Goal: Task Accomplishment & Management: Use online tool/utility

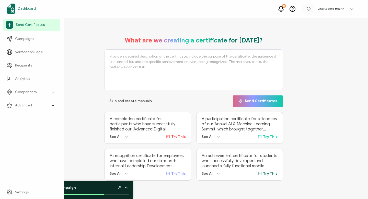
click at [23, 7] on span "Dashboard" at bounding box center [27, 8] width 18 height 5
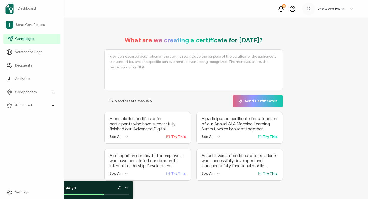
click at [22, 37] on span "Campaigns" at bounding box center [24, 38] width 19 height 5
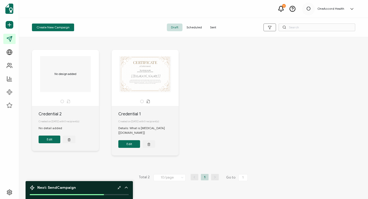
click at [67, 83] on div "No design added" at bounding box center [66, 74] width 54 height 36
click at [49, 139] on button "Edit" at bounding box center [50, 140] width 22 height 8
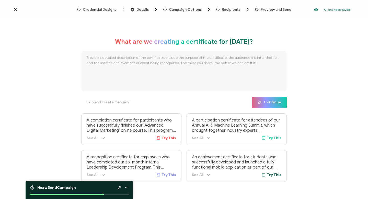
click at [108, 9] on span "Credential Designs" at bounding box center [100, 10] width 34 height 4
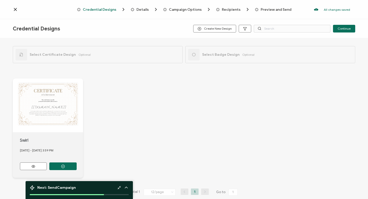
click at [143, 9] on span "Details" at bounding box center [143, 10] width 12 height 4
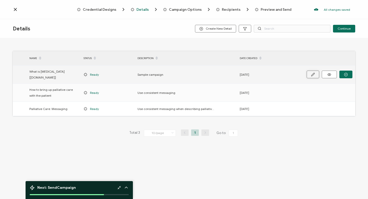
click at [314, 73] on icon "button" at bounding box center [313, 75] width 4 height 4
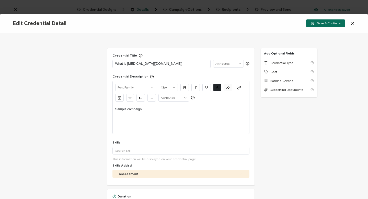
click at [115, 64] on p "What is [MEDICAL_DATA][[DOMAIN_NAME]]" at bounding box center [161, 63] width 93 height 5
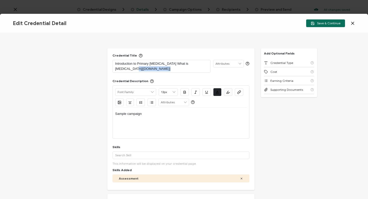
drag, startPoint x: 142, startPoint y: 69, endPoint x: 113, endPoint y: 69, distance: 29.7
click at [113, 69] on div "Introduction to Primary [MEDICAL_DATA] What is [MEDICAL_DATA][[DOMAIN_NAME]]" at bounding box center [162, 66] width 98 height 13
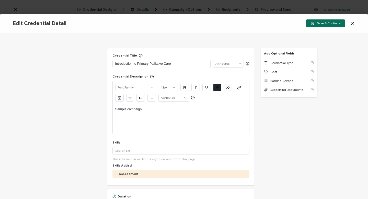
click at [238, 63] on icon at bounding box center [240, 63] width 5 height 7
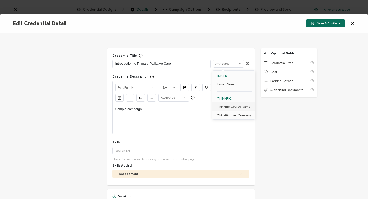
click at [229, 106] on span "Thinkific Course Name" at bounding box center [234, 106] width 33 height 9
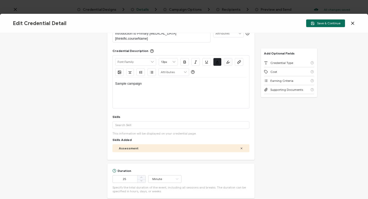
scroll to position [31, 0]
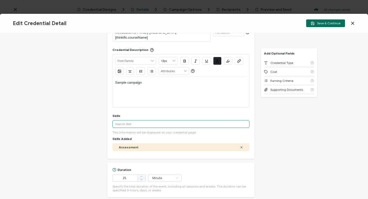
click at [127, 120] on input "text" at bounding box center [181, 124] width 137 height 8
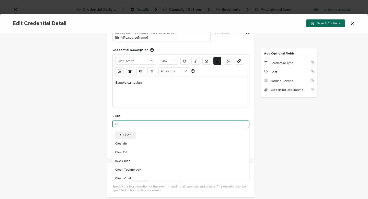
type input "C"
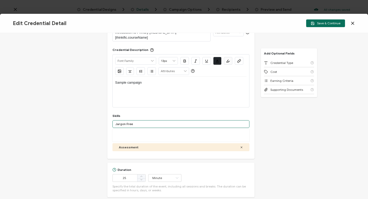
type input "Jargon Free"
click at [129, 132] on div "More" at bounding box center [181, 135] width 137 height 13
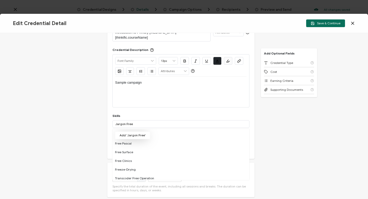
click at [129, 131] on button "Add 'Jargon Free'" at bounding box center [132, 135] width 35 height 8
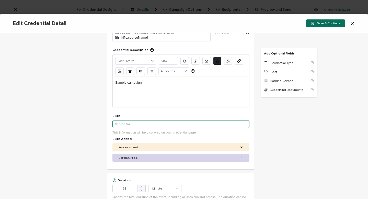
click at [135, 120] on input "text" at bounding box center [181, 124] width 137 height 8
click at [132, 120] on input "Elevator Pitch" at bounding box center [181, 124] width 137 height 8
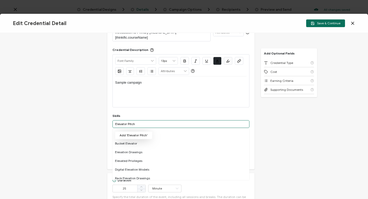
type input "Elevator Pitch"
click at [128, 131] on button "Add 'Elevator Pitch'" at bounding box center [133, 135] width 37 height 8
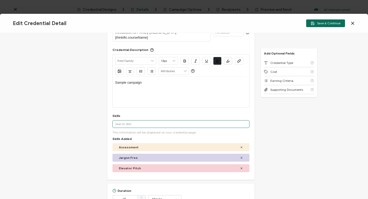
click at [128, 120] on input "text" at bounding box center [181, 124] width 137 height 8
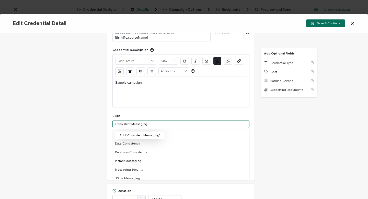
type input "Consistent Messaging"
click at [133, 131] on button "Add 'Consistent Messaging'" at bounding box center [140, 135] width 50 height 8
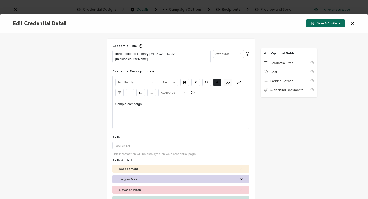
scroll to position [0, 0]
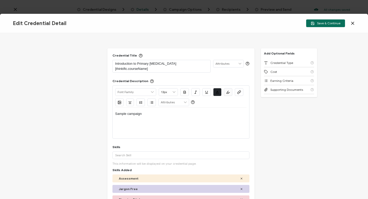
drag, startPoint x: 115, startPoint y: 63, endPoint x: 145, endPoint y: 62, distance: 29.7
click at [145, 62] on p "Introduction to Primary [MEDICAL_DATA][thinkific.courseName]" at bounding box center [161, 66] width 93 height 10
drag, startPoint x: 148, startPoint y: 64, endPoint x: 114, endPoint y: 66, distance: 34.6
click at [114, 66] on div "Introduction to Primary [MEDICAL_DATA][thinkific.courseName]" at bounding box center [162, 66] width 98 height 13
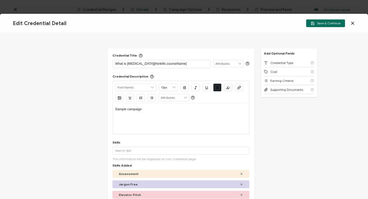
click at [148, 64] on p "What is [MEDICAL_DATA][thinkific.courseName]" at bounding box center [161, 63] width 93 height 5
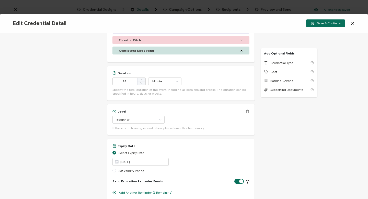
scroll to position [155, 0]
click at [114, 151] on span at bounding box center [115, 152] width 4 height 4
click at [114, 151] on input "Select Expiry Date" at bounding box center [115, 152] width 4 height 4
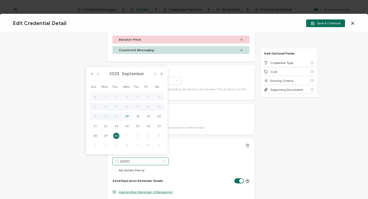
drag, startPoint x: 140, startPoint y: 161, endPoint x: 119, endPoint y: 160, distance: 20.7
click at [119, 160] on div "[DATE]" at bounding box center [141, 162] width 56 height 8
click at [162, 73] on button "Next Year" at bounding box center [162, 74] width 6 height 4
click at [137, 135] on span "30" at bounding box center [138, 136] width 6 height 6
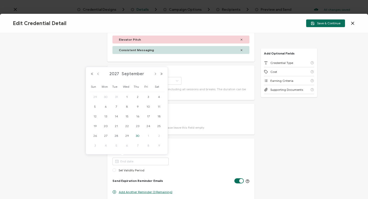
type input "[DATE]"
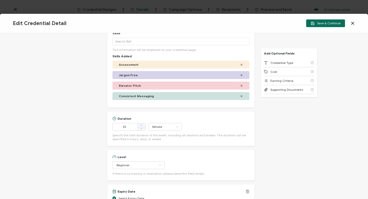
scroll to position [108, 0]
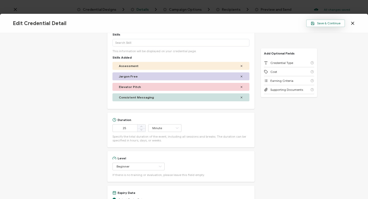
click at [325, 23] on span "Save & Continue" at bounding box center [326, 23] width 30 height 4
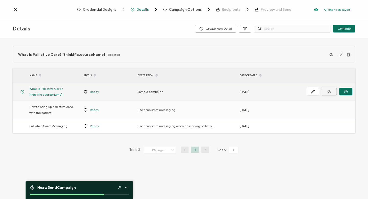
click at [329, 91] on icon at bounding box center [329, 92] width 6 height 4
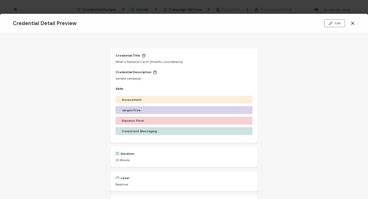
click at [352, 23] on icon at bounding box center [352, 23] width 5 height 5
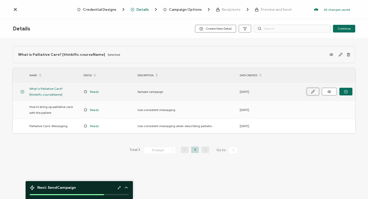
click at [312, 91] on icon "button" at bounding box center [313, 92] width 4 height 4
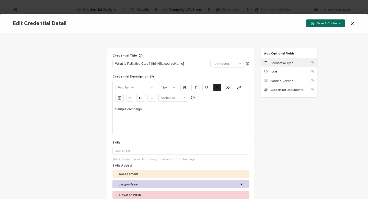
click at [283, 62] on span "Credential Type" at bounding box center [282, 63] width 23 height 4
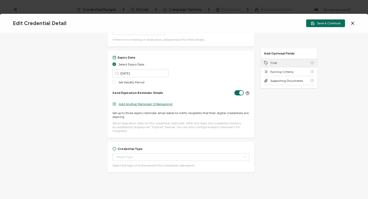
scroll to position [243, 0]
click at [243, 153] on icon at bounding box center [245, 157] width 6 height 8
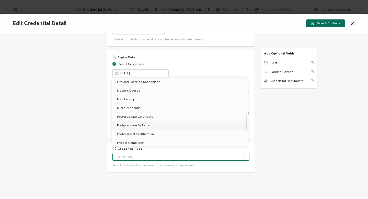
scroll to position [162, 0]
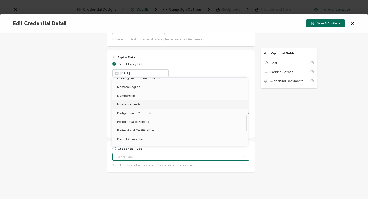
click at [138, 104] on span "Micro-credential" at bounding box center [129, 104] width 24 height 4
type input "Micro-credential"
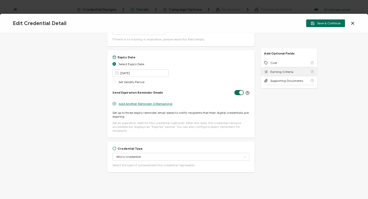
click at [278, 72] on span "Earning Criteria" at bounding box center [282, 72] width 23 height 4
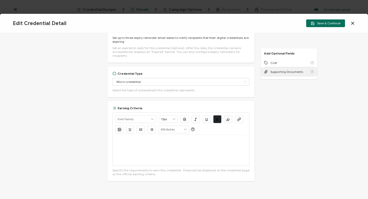
scroll to position [327, 0]
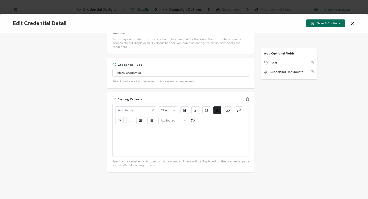
click at [124, 130] on p at bounding box center [180, 132] width 131 height 5
click at [159, 130] on li "Define Palliative Care" at bounding box center [183, 132] width 127 height 5
click at [170, 139] on li "Complete the Reflective Entry" at bounding box center [183, 141] width 127 height 5
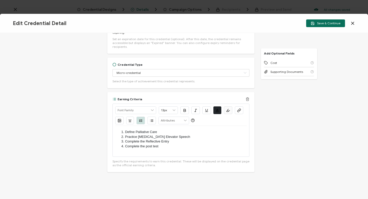
click at [162, 139] on li "Complete the Reflective Entry" at bounding box center [183, 141] width 127 height 5
click at [161, 144] on li "Complete the post-test" at bounding box center [183, 146] width 127 height 5
click at [125, 135] on li "Practice [MEDICAL_DATA] Elevator Speech" at bounding box center [183, 137] width 127 height 5
drag, startPoint x: 204, startPoint y: 133, endPoint x: 205, endPoint y: 137, distance: 4.2
click at [205, 137] on li "Use consistent messaging to describe [MEDICAL_DATA]. Practice [MEDICAL_DATA] El…" at bounding box center [183, 139] width 127 height 9
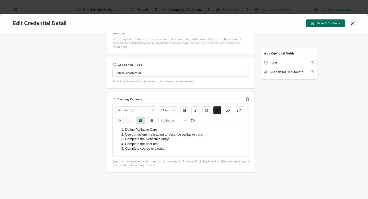
scroll to position [0, 0]
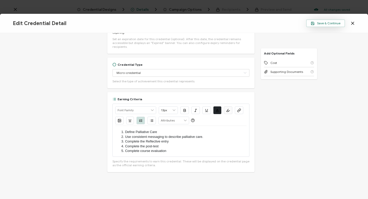
click at [331, 24] on span "Save & Continue" at bounding box center [326, 23] width 30 height 4
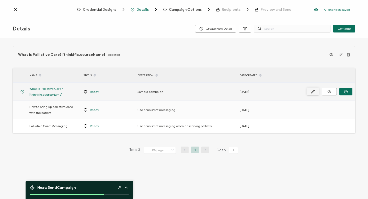
click at [313, 92] on icon "button" at bounding box center [313, 92] width 4 height 4
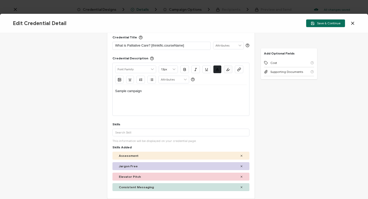
scroll to position [27, 0]
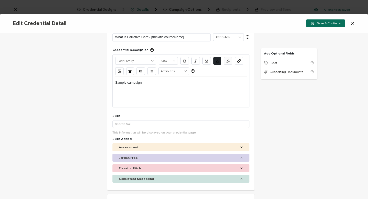
click at [240, 157] on icon at bounding box center [241, 157] width 3 height 3
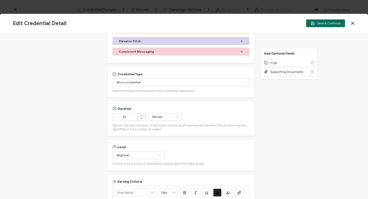
scroll to position [117, 0]
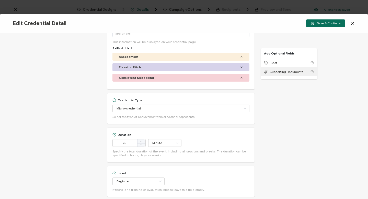
click at [279, 72] on span "Supporting Documents" at bounding box center [287, 72] width 33 height 4
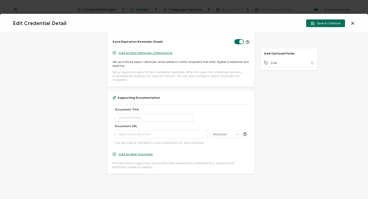
scroll to position [404, 0]
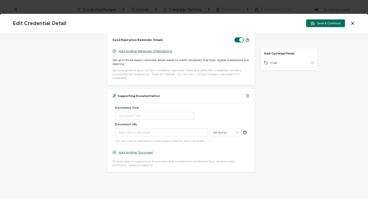
click at [237, 129] on icon at bounding box center [237, 132] width 5 height 7
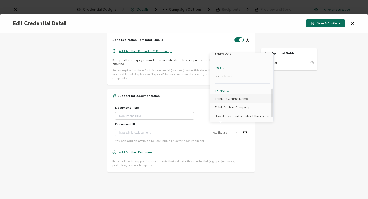
scroll to position [81, 0]
click at [235, 96] on span "Thinkific Course Name" at bounding box center [231, 97] width 33 height 9
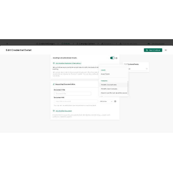
scroll to position [0, 0]
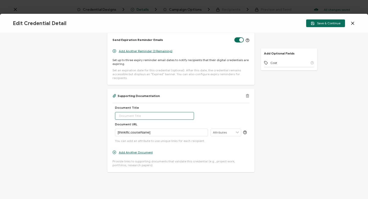
click at [131, 112] on input "text" at bounding box center [154, 116] width 79 height 8
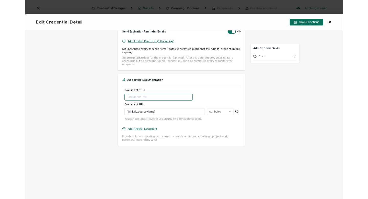
scroll to position [404, 0]
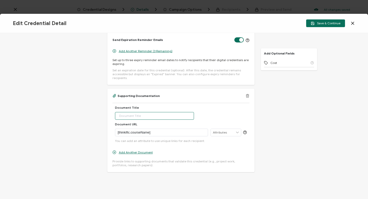
click at [128, 113] on input "text" at bounding box center [154, 116] width 79 height 8
click at [118, 94] on div "Supporting Documentation" at bounding box center [136, 96] width 47 height 4
click at [117, 94] on div "Supporting Documentation" at bounding box center [136, 96] width 47 height 4
click at [131, 112] on input "text" at bounding box center [154, 116] width 79 height 8
click at [134, 113] on input "text" at bounding box center [154, 116] width 79 height 8
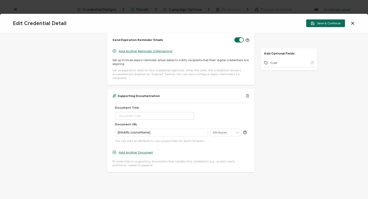
click at [114, 94] on icon at bounding box center [114, 95] width 3 height 3
click at [137, 150] on span "Add Another Document" at bounding box center [136, 152] width 34 height 4
click at [131, 160] on input "text" at bounding box center [154, 164] width 79 height 8
click at [155, 130] on p "[thinkific.courseName]" at bounding box center [161, 132] width 87 height 5
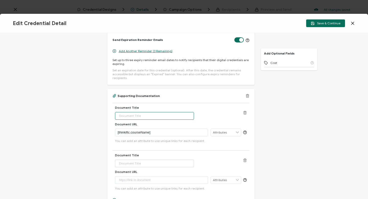
click at [122, 112] on input "text" at bounding box center [154, 116] width 79 height 8
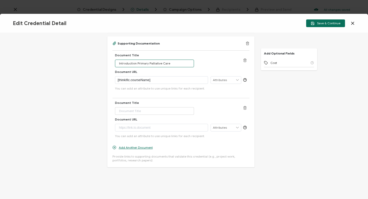
scroll to position [482, 0]
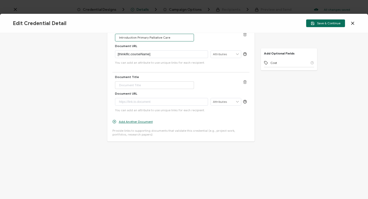
type input "Introduction Primary Palliative Care"
click at [243, 80] on icon at bounding box center [245, 82] width 4 height 4
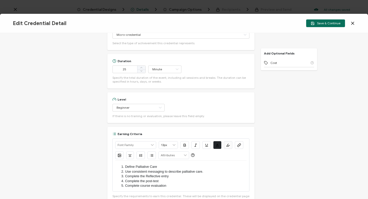
scroll to position [204, 0]
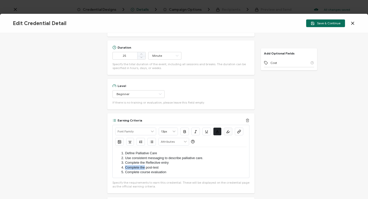
drag, startPoint x: 125, startPoint y: 168, endPoint x: 145, endPoint y: 167, distance: 20.0
click at [145, 167] on li "Complete the post-test" at bounding box center [183, 167] width 127 height 5
click at [140, 163] on li "Complete the Reflective entry" at bounding box center [183, 162] width 127 height 5
drag, startPoint x: 140, startPoint y: 163, endPoint x: 146, endPoint y: 163, distance: 5.6
click at [146, 163] on li "Complete the Reflective entry" at bounding box center [183, 162] width 127 height 5
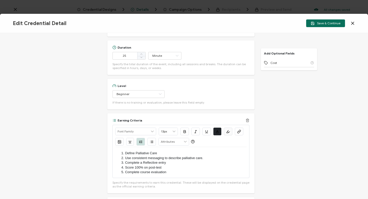
click at [145, 162] on li "Complete a Reflective entry" at bounding box center [183, 162] width 127 height 5
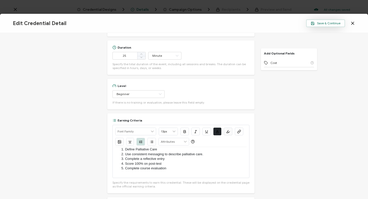
click at [326, 24] on span "Save & Continue" at bounding box center [326, 23] width 30 height 4
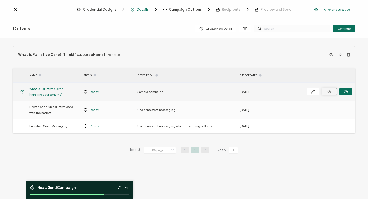
click at [330, 91] on circle at bounding box center [329, 91] width 1 height 1
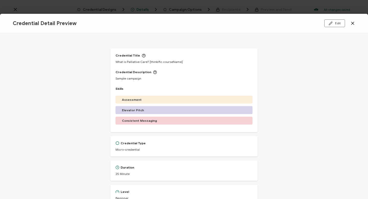
click at [354, 23] on icon at bounding box center [352, 23] width 5 height 5
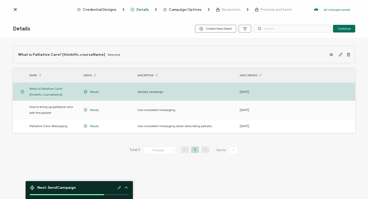
click at [177, 8] on span "Campaign Options" at bounding box center [185, 10] width 33 height 4
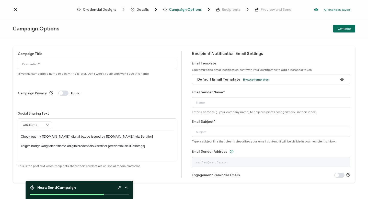
click at [98, 8] on span "Credential Designs" at bounding box center [100, 10] width 34 height 4
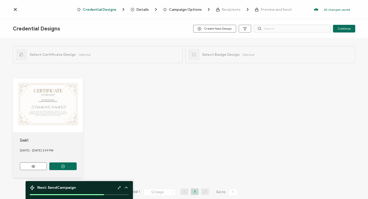
click at [74, 54] on div "Select Certificate Design Optional" at bounding box center [53, 55] width 75 height 12
click at [20, 54] on icon at bounding box center [20, 54] width 1 height 1
click at [226, 28] on span "Create New Design" at bounding box center [215, 29] width 34 height 4
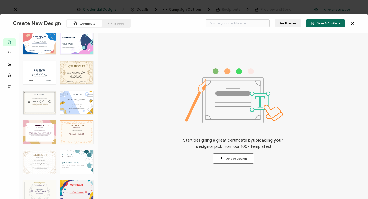
scroll to position [957, 0]
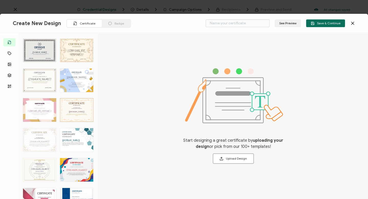
click at [108, 23] on icon at bounding box center [110, 23] width 4 height 4
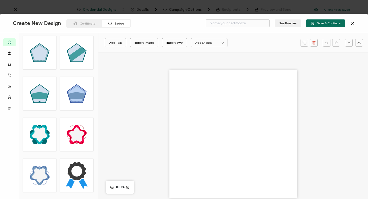
scroll to position [2254, 0]
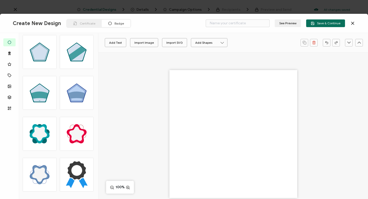
click at [73, 169] on icon at bounding box center [76, 174] width 27 height 27
type input "Blue Ribbon"
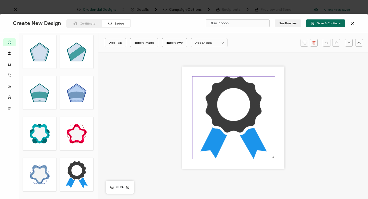
click at [214, 103] on icon at bounding box center [234, 105] width 56 height 56
click at [214, 104] on icon at bounding box center [234, 105] width 56 height 56
click at [111, 41] on icon "brush" at bounding box center [111, 43] width 4 height 4
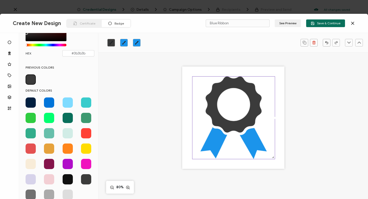
scroll to position [50, 0]
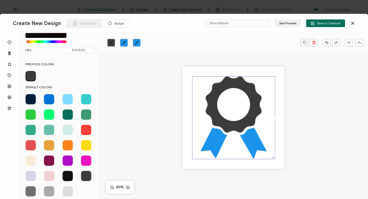
click at [47, 161] on span at bounding box center [49, 161] width 10 height 10
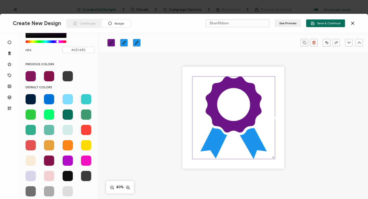
type input "#671485"
drag, startPoint x: 62, startPoint y: 41, endPoint x: 58, endPoint y: 41, distance: 4.4
click at [58, 41] on div "Chrome color picker" at bounding box center [57, 41] width 3 height 3
click at [211, 147] on icon at bounding box center [214, 142] width 27 height 31
click at [227, 102] on icon at bounding box center [234, 118] width 82 height 82
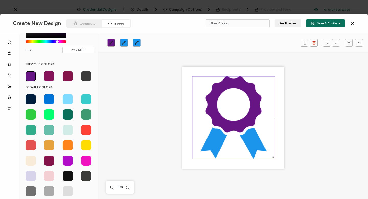
click at [227, 102] on icon at bounding box center [234, 118] width 82 height 82
click at [199, 92] on icon at bounding box center [234, 118] width 82 height 82
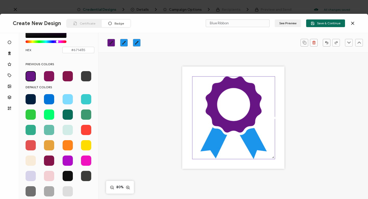
click at [199, 92] on icon at bounding box center [234, 118] width 82 height 82
click at [202, 92] on icon at bounding box center [234, 118] width 82 height 82
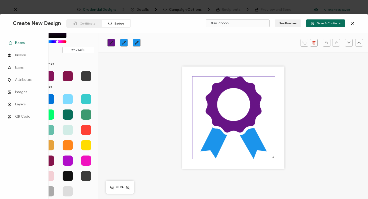
click at [20, 42] on span "Bases" at bounding box center [19, 42] width 9 height 5
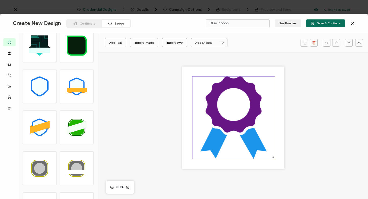
click at [194, 109] on icon at bounding box center [234, 118] width 82 height 82
click at [198, 108] on icon at bounding box center [234, 118] width 82 height 82
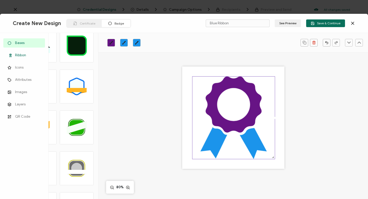
click at [14, 54] on link "Ribbon" at bounding box center [24, 55] width 42 height 9
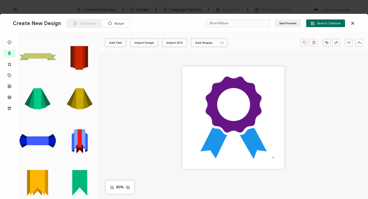
click at [41, 56] on rect at bounding box center [38, 55] width 28 height 5
click at [212, 93] on div at bounding box center [213, 92] width 2 height 2
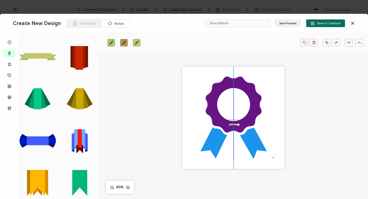
drag, startPoint x: 206, startPoint y: 91, endPoint x: 231, endPoint y: 123, distance: 41.0
click at [231, 123] on icon ".uuid-813d5f2f-56df-4910-bf8c-adc265a1e21c{}.uuid-0df1a9dc-3a07-4a21-b805-f9636…" at bounding box center [234, 125] width 10 height 10
click at [229, 124] on icon at bounding box center [234, 125] width 10 height 2
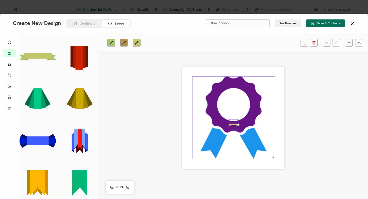
drag, startPoint x: 237, startPoint y: 122, endPoint x: 245, endPoint y: 125, distance: 8.6
click at [245, 125] on div ".uuid-813d5f2f-56df-4910-bf8c-adc265a1e21c{}.uuid-0df1a9dc-3a07-4a21-b805-f9636…" at bounding box center [233, 117] width 102 height 102
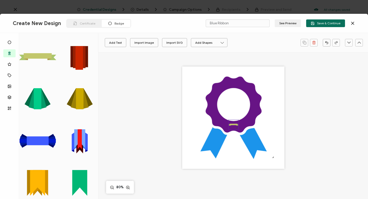
click at [236, 123] on icon ".uuid-813d5f2f-56df-4910-bf8c-adc265a1e21c{}.uuid-0df1a9dc-3a07-4a21-b805-f9636…" at bounding box center [234, 125] width 10 height 10
click at [235, 125] on rect at bounding box center [233, 125] width 7 height 2
click at [227, 103] on icon at bounding box center [234, 118] width 82 height 82
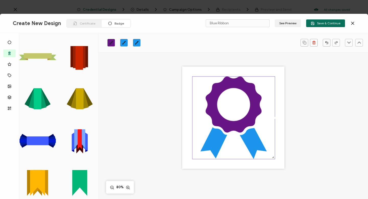
click at [223, 102] on icon at bounding box center [234, 118] width 82 height 82
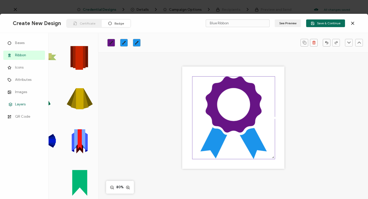
click at [21, 105] on span "Layers" at bounding box center [20, 104] width 10 height 5
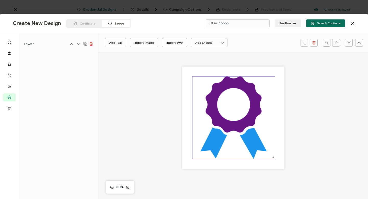
click at [197, 91] on icon at bounding box center [234, 118] width 82 height 82
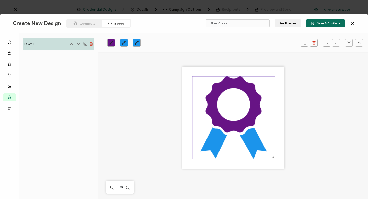
click at [197, 91] on icon at bounding box center [234, 118] width 82 height 82
click at [187, 92] on div at bounding box center [233, 117] width 102 height 102
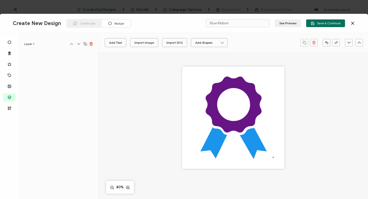
click at [187, 92] on div at bounding box center [233, 117] width 102 height 102
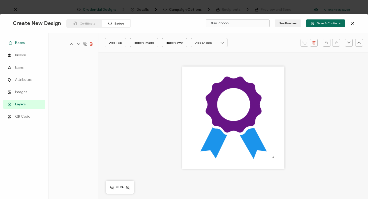
click at [20, 41] on span "Bases" at bounding box center [19, 42] width 9 height 5
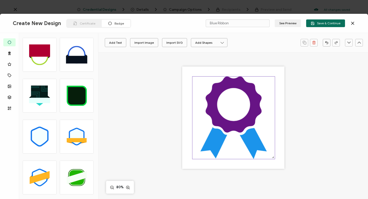
click at [228, 99] on icon at bounding box center [234, 118] width 82 height 82
click at [229, 99] on icon at bounding box center [234, 118] width 82 height 82
click at [124, 41] on icon "brush" at bounding box center [124, 43] width 4 height 4
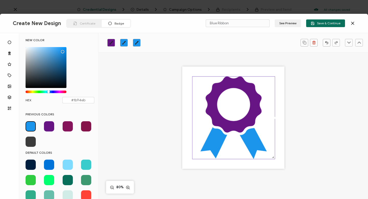
click at [196, 98] on icon at bounding box center [234, 118] width 82 height 82
click at [186, 95] on div at bounding box center [233, 117] width 102 height 102
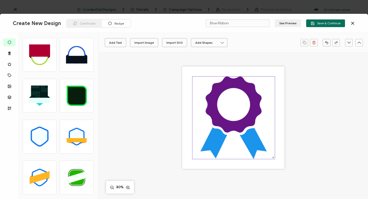
click at [229, 108] on icon at bounding box center [234, 118] width 82 height 82
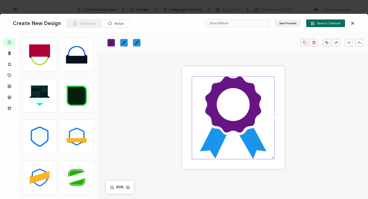
click at [202, 102] on icon at bounding box center [233, 117] width 82 height 82
click at [227, 101] on icon at bounding box center [233, 117] width 82 height 82
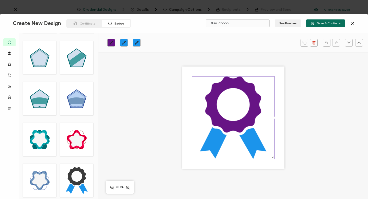
scroll to position [2254, 0]
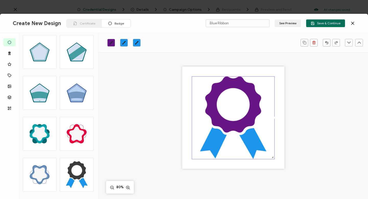
click at [74, 172] on icon at bounding box center [76, 174] width 27 height 27
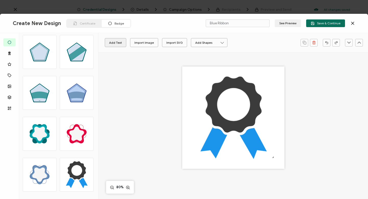
click at [115, 42] on button "Add Text" at bounding box center [115, 42] width 21 height 9
click at [219, 118] on pre "Edit this text" at bounding box center [234, 117] width 30 height 7
click at [157, 42] on icon at bounding box center [156, 43] width 6 height 8
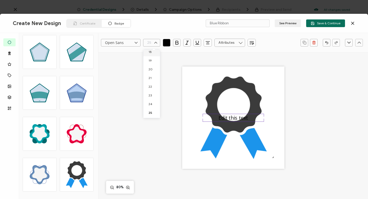
click at [151, 49] on div "Open Sans Alright Sans [PERSON_NAME] Archivo Black Arial Arimo Blinker Caveat C…" at bounding box center [233, 42] width 270 height 19
type input "25"
click at [219, 116] on pre "Edit this text" at bounding box center [234, 117] width 30 height 7
drag, startPoint x: 219, startPoint y: 116, endPoint x: 246, endPoint y: 116, distance: 27.1
click at [246, 116] on pre "Edit this text" at bounding box center [234, 117] width 30 height 7
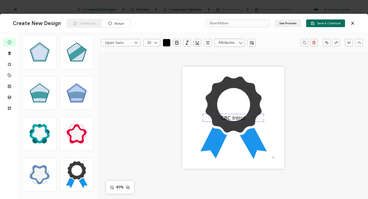
click at [232, 112] on div "CBC Introt" at bounding box center [233, 117] width 102 height 102
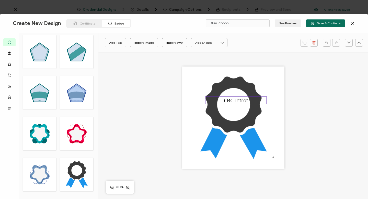
drag, startPoint x: 205, startPoint y: 118, endPoint x: 208, endPoint y: 101, distance: 17.4
click at [208, 101] on div "CBC Introt" at bounding box center [236, 100] width 61 height 8
click at [247, 101] on pre "CBC Introt" at bounding box center [236, 100] width 25 height 7
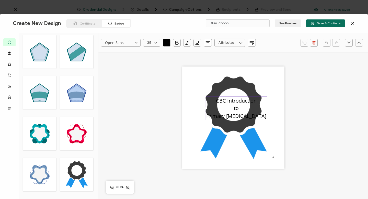
click at [232, 100] on pre "CBC Introduction to Primary [MEDICAL_DATA]" at bounding box center [236, 108] width 60 height 22
click at [214, 98] on div "CBC Introduction to Primary [MEDICAL_DATA]" at bounding box center [236, 109] width 61 height 24
drag, startPoint x: 214, startPoint y: 98, endPoint x: 232, endPoint y: 99, distance: 18.4
click at [232, 99] on div "CBC Introduction to Primary [MEDICAL_DATA]" at bounding box center [236, 109] width 61 height 24
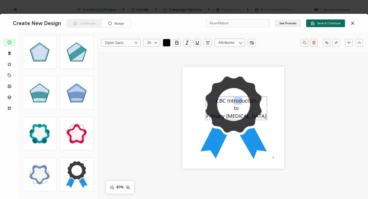
drag, startPoint x: 232, startPoint y: 99, endPoint x: 239, endPoint y: 99, distance: 6.4
click at [239, 99] on pre "CBC Introduction to Primary [MEDICAL_DATA]" at bounding box center [236, 108] width 60 height 22
click at [225, 99] on pre "CBC Introduction to Primary [MEDICAL_DATA]" at bounding box center [236, 108] width 60 height 22
click at [224, 96] on icon at bounding box center [234, 118] width 82 height 82
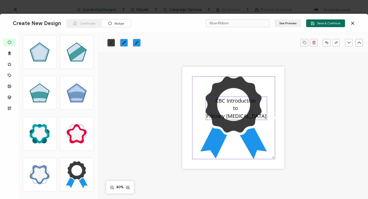
click at [229, 103] on pre "CBC Introduction to Primary [MEDICAL_DATA]" at bounding box center [236, 108] width 60 height 22
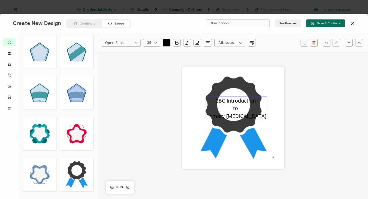
click at [156, 41] on icon at bounding box center [156, 43] width 6 height 8
click at [151, 51] on li "18" at bounding box center [152, 52] width 18 height 9
type input "18"
click at [155, 42] on icon at bounding box center [156, 43] width 6 height 8
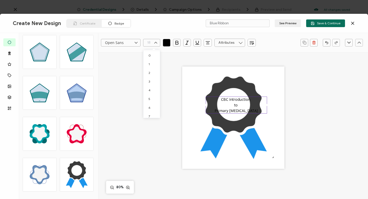
scroll to position [99, 0]
click at [151, 93] on li "16" at bounding box center [152, 95] width 18 height 9
type input "16"
click at [232, 96] on icon at bounding box center [234, 118] width 82 height 82
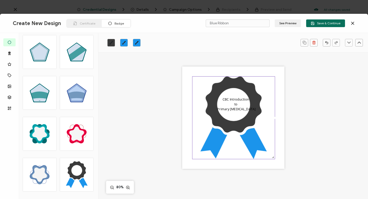
click at [232, 96] on icon at bounding box center [234, 118] width 82 height 82
click at [232, 103] on div "CBC Introduction to Primary [MEDICAL_DATA]" at bounding box center [236, 104] width 61 height 15
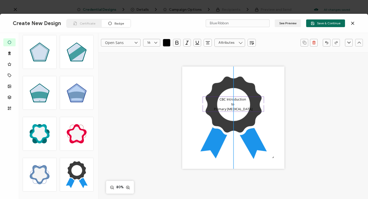
click at [234, 102] on pre "CBC Introduction to Primary [MEDICAL_DATA]" at bounding box center [233, 104] width 39 height 14
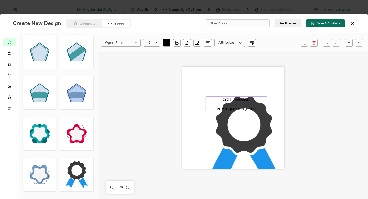
click at [236, 106] on pre "CBC Introduction to Primary [MEDICAL_DATA]" at bounding box center [236, 104] width 39 height 14
click at [328, 41] on icon "button" at bounding box center [327, 43] width 4 height 4
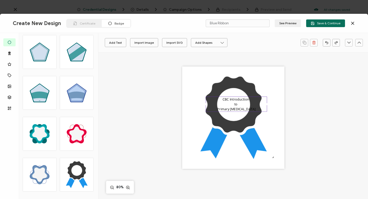
click at [266, 104] on div at bounding box center [267, 104] width 2 height 2
drag, startPoint x: 265, startPoint y: 104, endPoint x: 258, endPoint y: 104, distance: 7.7
click at [258, 104] on div "CBC Introduction to Primary [MEDICAL_DATA]" at bounding box center [233, 104] width 55 height 15
click at [205, 105] on div at bounding box center [206, 104] width 2 height 2
drag, startPoint x: 205, startPoint y: 104, endPoint x: 208, endPoint y: 104, distance: 3.4
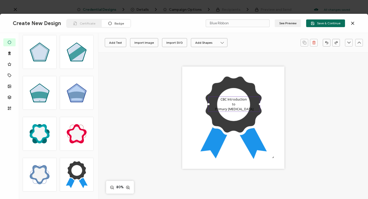
click at [208, 104] on div at bounding box center [209, 104] width 2 height 2
click at [227, 99] on pre "CBC Introduction to Primary [MEDICAL_DATA]" at bounding box center [234, 104] width 39 height 14
click at [236, 99] on pre "CBC Introduction to Primary [MEDICAL_DATA]" at bounding box center [234, 106] width 39 height 19
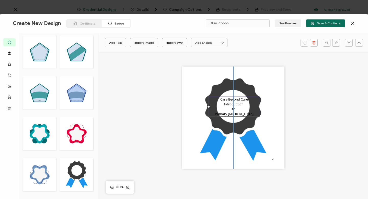
click at [225, 98] on div "Care Beyond Cure Introduction to Primary [MEDICAL_DATA]" at bounding box center [233, 117] width 102 height 102
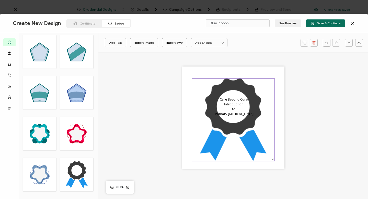
click at [213, 140] on icon at bounding box center [213, 144] width 27 height 31
click at [225, 100] on pre "Care Beyond Cure Introduction to Primary [MEDICAL_DATA]" at bounding box center [234, 106] width 39 height 19
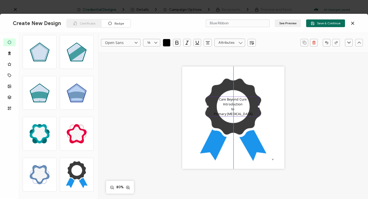
click at [223, 99] on pre "Care Beyond Cure Introduction to Primary [MEDICAL_DATA]" at bounding box center [233, 106] width 39 height 19
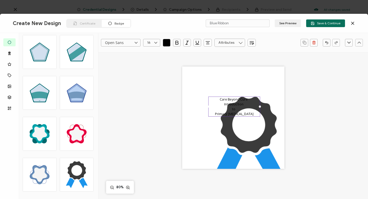
drag, startPoint x: 251, startPoint y: 104, endPoint x: 234, endPoint y: 94, distance: 19.7
click at [234, 94] on div "Care Beyond Cure Introduction to Primary [MEDICAL_DATA]" at bounding box center [233, 117] width 102 height 102
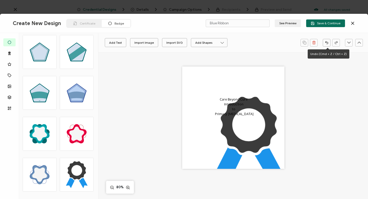
click at [328, 42] on icon "button" at bounding box center [327, 43] width 4 height 4
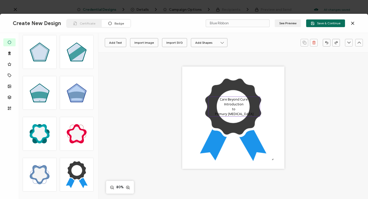
click at [232, 110] on pre "Care Beyond Cure Introduction to Primary [MEDICAL_DATA]" at bounding box center [234, 106] width 39 height 19
click at [223, 97] on pre "Care Beyond Cure Introduction to Primary [MEDICAL_DATA]" at bounding box center [234, 106] width 39 height 19
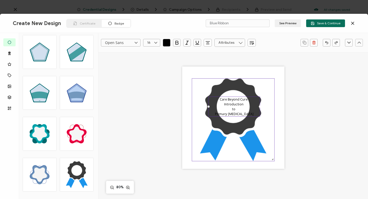
click at [227, 96] on icon at bounding box center [233, 120] width 82 height 82
click at [228, 97] on pre "Care Beyond Cure Introduction to Primary [MEDICAL_DATA]" at bounding box center [234, 106] width 39 height 19
click at [156, 41] on icon at bounding box center [156, 43] width 6 height 8
click at [151, 77] on span "12" at bounding box center [150, 78] width 3 height 4
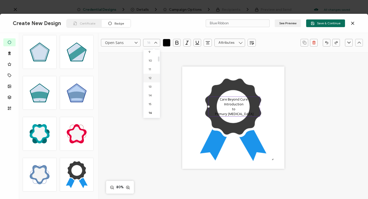
type input "12"
click at [230, 97] on div "Care Beyond Cure Introduction to Primary [MEDICAL_DATA]" at bounding box center [234, 104] width 52 height 15
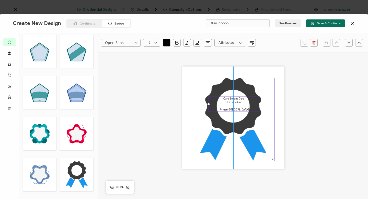
click at [222, 95] on icon at bounding box center [233, 119] width 82 height 82
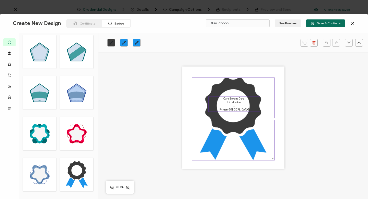
click at [260, 107] on div at bounding box center [261, 104] width 2 height 15
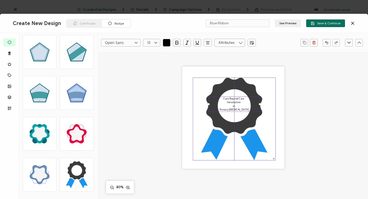
click at [261, 107] on icon at bounding box center [234, 119] width 82 height 82
click at [227, 104] on div "Care Beyond Cure Introduction to Primary [MEDICAL_DATA]" at bounding box center [234, 104] width 52 height 15
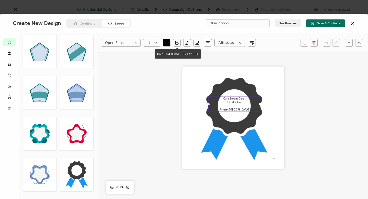
click at [177, 41] on icon "button" at bounding box center [176, 42] width 5 height 5
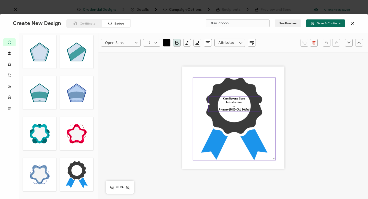
click at [216, 116] on icon at bounding box center [234, 106] width 56 height 56
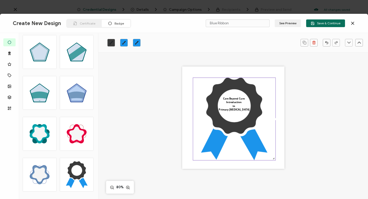
click at [110, 42] on icon "brush" at bounding box center [111, 43] width 4 height 4
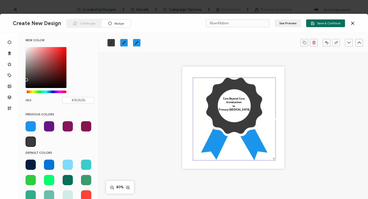
click at [48, 126] on span at bounding box center [49, 126] width 10 height 10
type input "#671485"
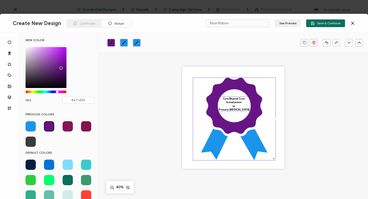
click at [246, 108] on pre "Care Beyond Cure Introduction to Primary [MEDICAL_DATA]" at bounding box center [234, 104] width 31 height 15
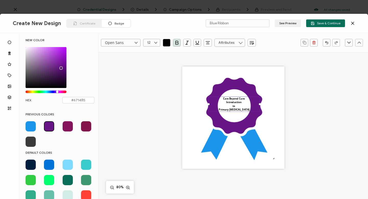
click at [249, 109] on div "Care Beyond Cure Introduction to Primary [MEDICAL_DATA]" at bounding box center [234, 104] width 52 height 15
click at [247, 109] on pre "Care Beyond Cure Introduction to Primary [MEDICAL_DATA]" at bounding box center [234, 104] width 31 height 15
click at [273, 119] on icon at bounding box center [234, 119] width 82 height 82
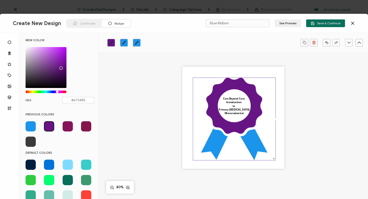
click at [170, 153] on div "Care Beyond Cure Introduction to Primary [MEDICAL_DATA] Microcredential" at bounding box center [234, 124] width 216 height 145
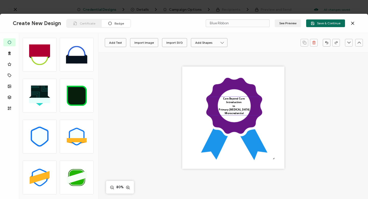
click at [231, 101] on pre "Care Beyond Cure Introduction to Primary [MEDICAL_DATA] Microcredential" at bounding box center [234, 106] width 31 height 18
click at [227, 103] on pre "Care Beyond Cure Introduction to Primary [MEDICAL_DATA] Microcredential" at bounding box center [234, 106] width 31 height 18
click at [239, 42] on icon at bounding box center [241, 43] width 6 height 8
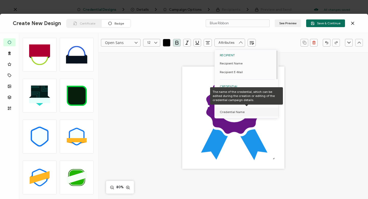
click at [238, 112] on span "Credential Name" at bounding box center [232, 112] width 25 height 9
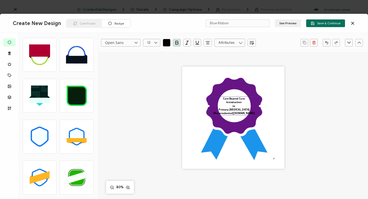
click at [232, 113] on pre "Care Beyond Cure Introduction to Primary [MEDICAL_DATA] Microcredential[[DOMAIN…" at bounding box center [234, 106] width 41 height 18
click at [244, 113] on div "Care Beyond Cure Introduction to Primary [MEDICAL_DATA] Microcredential" at bounding box center [234, 106] width 52 height 19
click at [245, 113] on div "Care Beyond Cure Introduction to Primary [MEDICAL_DATA] Microcredential" at bounding box center [234, 106] width 52 height 19
click at [224, 113] on pre "Care Beyond Cure Introduction to Primary [MEDICAL_DATA] Microcredential" at bounding box center [234, 106] width 31 height 18
drag, startPoint x: 224, startPoint y: 113, endPoint x: 245, endPoint y: 113, distance: 21.2
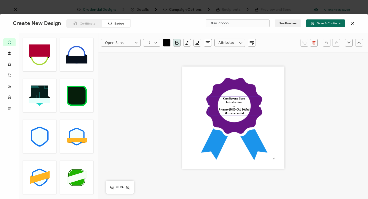
click at [245, 113] on div "Care Beyond Cure Introduction to Primary [MEDICAL_DATA] Microcredential" at bounding box center [234, 106] width 52 height 19
click at [234, 120] on icon at bounding box center [234, 119] width 82 height 82
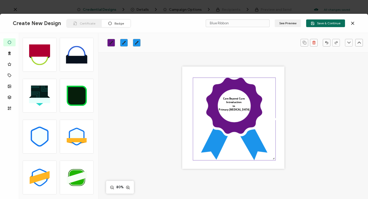
click at [40, 99] on rect at bounding box center [39, 100] width 21 height 5
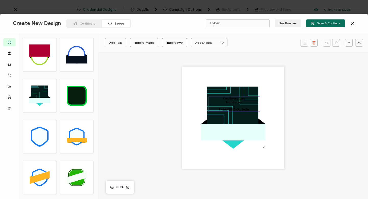
click at [222, 100] on pre "Care Beyond Cure Introduction to Primary [MEDICAL_DATA]" at bounding box center [234, 104] width 31 height 15
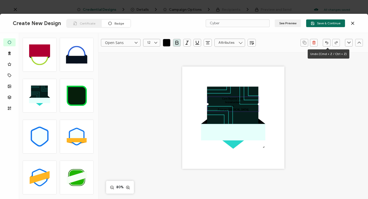
click at [327, 40] on button "button" at bounding box center [327, 43] width 8 height 8
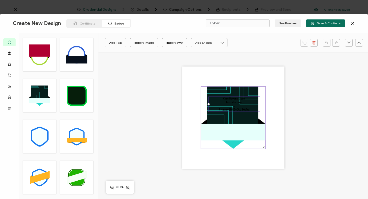
click at [221, 89] on rect at bounding box center [232, 111] width 51 height 51
click at [228, 87] on rect at bounding box center [232, 111] width 51 height 51
click at [80, 57] on rect at bounding box center [76, 60] width 21 height 8
type input "Youla"
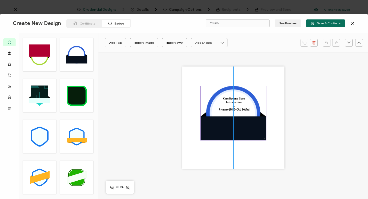
drag, startPoint x: 236, startPoint y: 130, endPoint x: 236, endPoint y: 126, distance: 4.6
click at [236, 126] on rect at bounding box center [233, 129] width 65 height 24
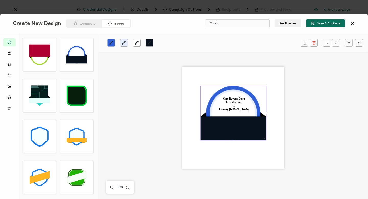
click at [217, 127] on rect at bounding box center [233, 129] width 65 height 24
click at [227, 88] on circle at bounding box center [233, 113] width 54 height 54
click at [113, 41] on icon "brush" at bounding box center [111, 43] width 4 height 4
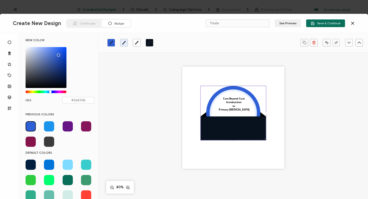
click at [67, 127] on span at bounding box center [68, 126] width 10 height 10
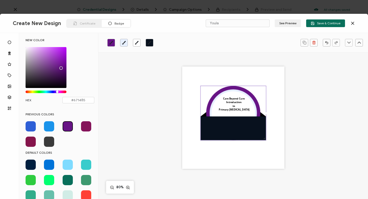
click at [228, 93] on circle at bounding box center [234, 113] width 44 height 44
click at [227, 91] on circle at bounding box center [233, 113] width 47 height 47
click at [124, 41] on icon "brush" at bounding box center [124, 43] width 4 height 4
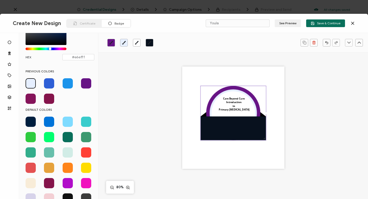
scroll to position [62, 0]
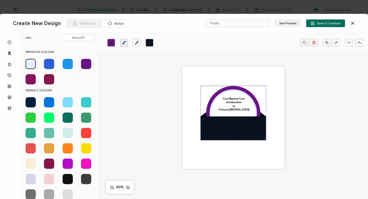
click at [84, 149] on span at bounding box center [86, 148] width 10 height 10
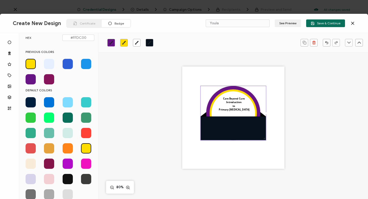
click at [208, 130] on rect at bounding box center [233, 129] width 65 height 24
click at [147, 41] on link at bounding box center [150, 43] width 8 height 8
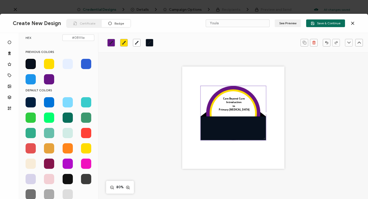
click at [85, 62] on span at bounding box center [86, 64] width 10 height 10
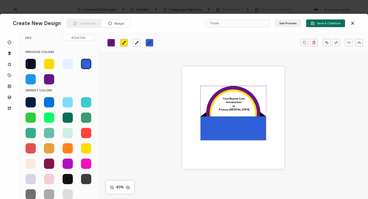
click at [29, 78] on span at bounding box center [31, 79] width 10 height 10
type input "#1b94eb"
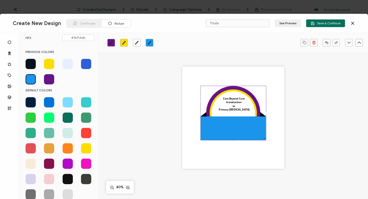
click at [280, 114] on div "Care Beyond Cure Introduction to Primary [MEDICAL_DATA]" at bounding box center [233, 117] width 102 height 102
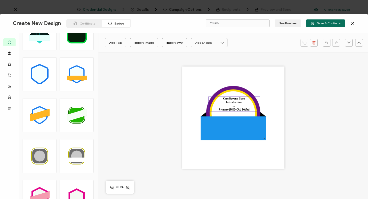
click at [237, 102] on pre "Care Beyond Cure Introduction to Primary [MEDICAL_DATA]" at bounding box center [234, 104] width 31 height 15
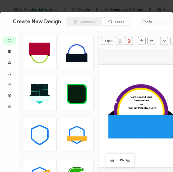
scroll to position [62, 0]
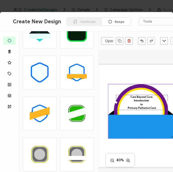
click at [130, 127] on rect at bounding box center [140, 127] width 65 height 24
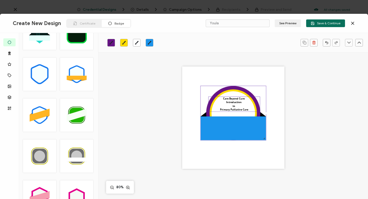
click at [225, 99] on pre "Care Beyond Cure Introduction to Primary Palliative Care" at bounding box center [234, 104] width 28 height 15
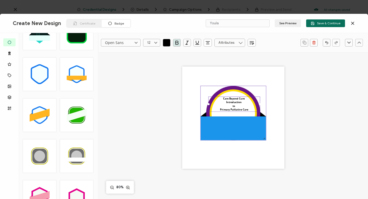
click at [220, 124] on rect at bounding box center [233, 129] width 65 height 24
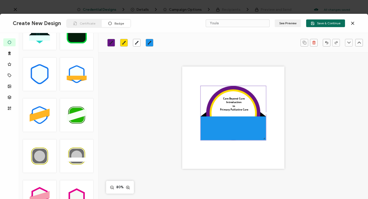
click at [220, 124] on rect at bounding box center [233, 129] width 65 height 24
click at [214, 127] on rect at bounding box center [233, 129] width 65 height 24
drag, startPoint x: 226, startPoint y: 100, endPoint x: 224, endPoint y: 124, distance: 23.9
click at [224, 124] on pre "Care Beyond Cure Introduction to Primary [MEDICAL_DATA]" at bounding box center [232, 128] width 28 height 15
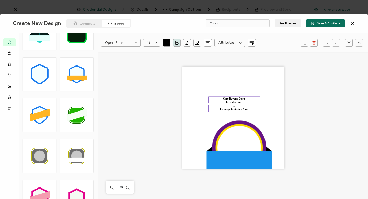
drag, startPoint x: 228, startPoint y: 131, endPoint x: 226, endPoint y: 112, distance: 19.0
click at [226, 112] on div "Care Beyond Cure Introduction to Primary [MEDICAL_DATA]" at bounding box center [233, 117] width 102 height 102
drag, startPoint x: 233, startPoint y: 158, endPoint x: 228, endPoint y: 118, distance: 40.5
click at [228, 118] on div "Care Beyond Cure Introduction to Primary [MEDICAL_DATA]" at bounding box center [233, 117] width 102 height 102
drag, startPoint x: 232, startPoint y: 158, endPoint x: 234, endPoint y: 147, distance: 11.9
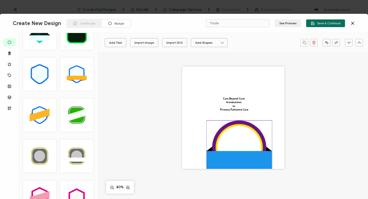
click at [234, 147] on g at bounding box center [239, 148] width 65 height 54
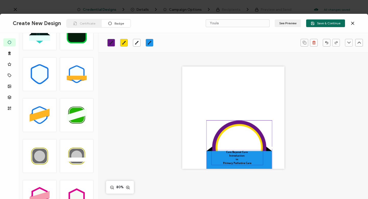
drag, startPoint x: 231, startPoint y: 102, endPoint x: 234, endPoint y: 159, distance: 57.6
click at [234, 159] on div "Care Beyond Cure Introduction to Primary [MEDICAL_DATA]" at bounding box center [238, 157] width 52 height 15
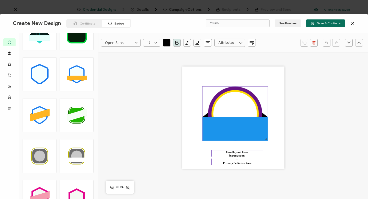
drag, startPoint x: 237, startPoint y: 141, endPoint x: 233, endPoint y: 107, distance: 33.5
click at [233, 107] on circle at bounding box center [235, 114] width 44 height 44
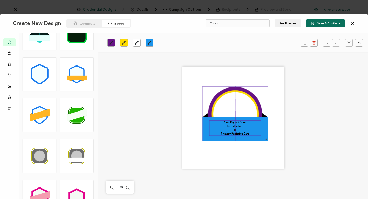
drag, startPoint x: 234, startPoint y: 163, endPoint x: 232, endPoint y: 134, distance: 29.2
click at [232, 134] on pre "Care Beyond Cure Introduction to Primary [MEDICAL_DATA]" at bounding box center [235, 128] width 28 height 15
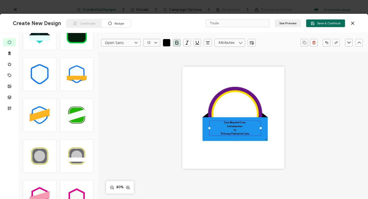
click at [241, 121] on pre "Care Beyond Cure Introduction to Primary [MEDICAL_DATA]" at bounding box center [235, 128] width 28 height 15
click at [226, 126] on div "Introduction to Primary [MEDICAL_DATA]" at bounding box center [235, 127] width 52 height 12
click at [226, 126] on pre "Introduction to Primary [MEDICAL_DATA]" at bounding box center [235, 126] width 28 height 11
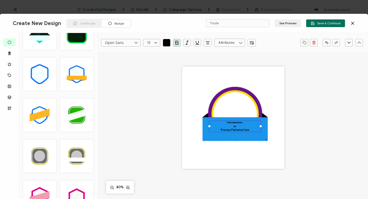
click at [226, 126] on pre "Introduction to Primary [MEDICAL_DATA]" at bounding box center [235, 126] width 28 height 11
click at [236, 127] on div "Introduction to Primary [MEDICAL_DATA]" at bounding box center [235, 127] width 52 height 12
click at [232, 127] on pre "Introduction to Primary [MEDICAL_DATA]" at bounding box center [235, 126] width 28 height 11
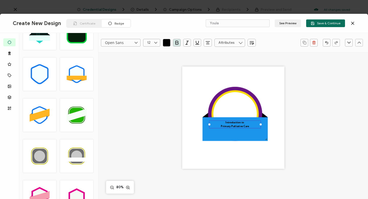
drag, startPoint x: 222, startPoint y: 122, endPoint x: 221, endPoint y: 126, distance: 4.2
click at [221, 126] on div "Introduction to Primary Palliative Care" at bounding box center [235, 125] width 52 height 8
drag, startPoint x: 217, startPoint y: 127, endPoint x: 216, endPoint y: 130, distance: 3.4
click at [216, 128] on div "Introduction to Primary Palliative Care" at bounding box center [235, 125] width 52 height 8
drag, startPoint x: 250, startPoint y: 128, endPoint x: 250, endPoint y: 133, distance: 5.1
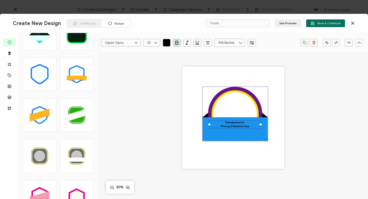
click at [250, 133] on div "Introduction to Primary Palliative Care" at bounding box center [233, 117] width 102 height 102
click at [250, 135] on rect at bounding box center [235, 129] width 65 height 24
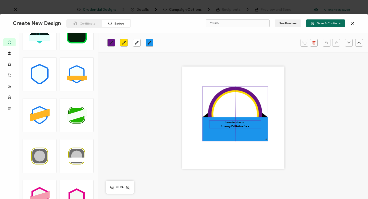
click at [244, 126] on pre "Introduction to Primary Palliative Care" at bounding box center [235, 124] width 28 height 7
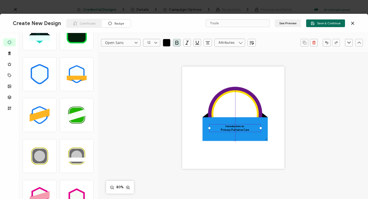
drag, startPoint x: 240, startPoint y: 121, endPoint x: 239, endPoint y: 125, distance: 3.6
click at [239, 125] on pre "Introduction to Primary Palliative Care" at bounding box center [235, 128] width 28 height 7
click at [228, 124] on div "Introduction to Primary Palliative Care" at bounding box center [235, 128] width 52 height 8
click at [157, 41] on icon at bounding box center [156, 43] width 6 height 8
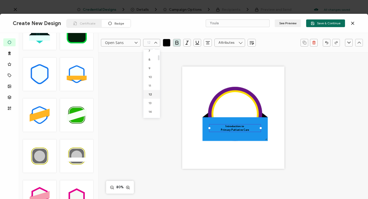
scroll to position [69, 0]
click at [152, 107] on li "14" at bounding box center [152, 108] width 18 height 9
type input "14"
click at [223, 105] on circle at bounding box center [235, 114] width 44 height 44
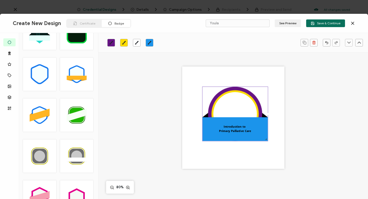
click at [228, 104] on circle at bounding box center [235, 114] width 44 height 44
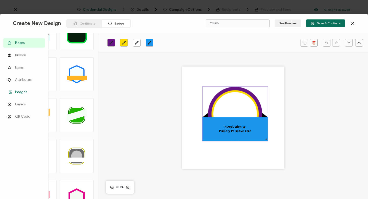
click at [18, 92] on span "Images" at bounding box center [21, 92] width 12 height 5
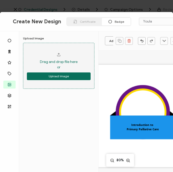
click at [49, 63] on span "Drag and drop file here or" at bounding box center [59, 64] width 38 height 11
click at [58, 66] on span "Drag and drop file here or" at bounding box center [59, 64] width 38 height 11
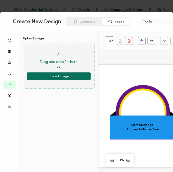
click at [139, 102] on circle at bounding box center [143, 112] width 44 height 44
click at [133, 92] on circle at bounding box center [142, 111] width 47 height 47
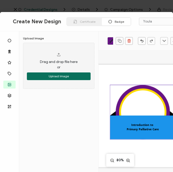
click at [133, 92] on circle at bounding box center [142, 111] width 47 height 47
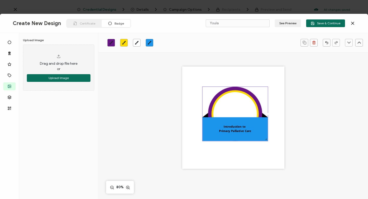
click at [222, 97] on circle at bounding box center [235, 114] width 44 height 44
click at [222, 96] on circle at bounding box center [235, 114] width 44 height 44
click at [220, 96] on circle at bounding box center [235, 113] width 47 height 47
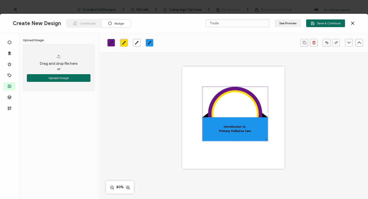
click at [220, 96] on circle at bounding box center [235, 113] width 47 height 47
click at [124, 42] on icon "brush" at bounding box center [124, 43] width 4 height 4
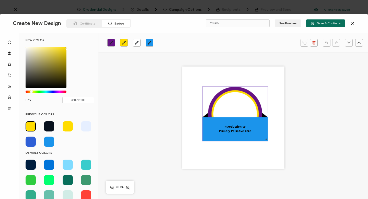
click at [30, 91] on div "#FFDC00 hex 255 r 220 g 0 b 1 a 52 h 100% s 50% l 1 a" at bounding box center [46, 70] width 41 height 47
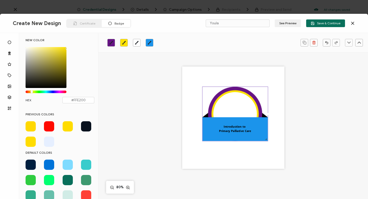
click at [32, 91] on div "Chrome color picker" at bounding box center [31, 92] width 3 height 3
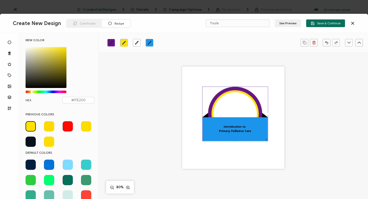
click at [221, 106] on circle at bounding box center [235, 114] width 44 height 44
click at [227, 101] on circle at bounding box center [235, 114] width 44 height 44
click at [138, 42] on icon "brush" at bounding box center [137, 43] width 4 height 4
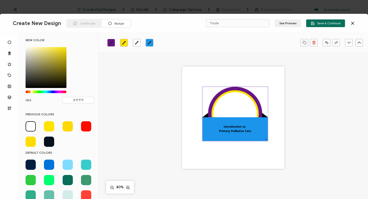
click at [48, 127] on span at bounding box center [49, 126] width 10 height 10
type input "#FFE200"
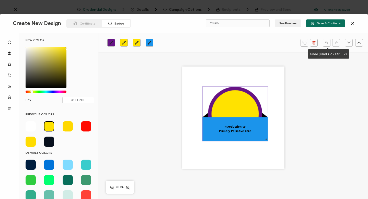
click at [325, 42] on button "button" at bounding box center [327, 43] width 8 height 8
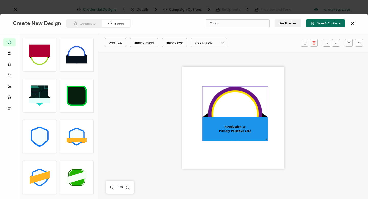
click at [236, 103] on circle at bounding box center [235, 114] width 44 height 44
click at [217, 96] on circle at bounding box center [235, 114] width 54 height 54
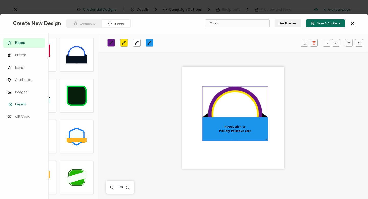
click at [20, 103] on span "Layers" at bounding box center [20, 104] width 10 height 5
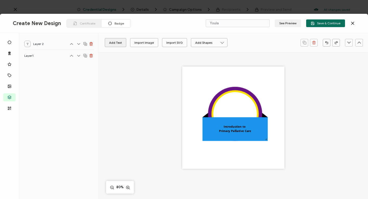
click at [111, 42] on button "Add Text" at bounding box center [115, 42] width 21 height 9
drag, startPoint x: 228, startPoint y: 118, endPoint x: 231, endPoint y: 83, distance: 35.1
click at [231, 83] on pre "Edit this text" at bounding box center [235, 82] width 30 height 7
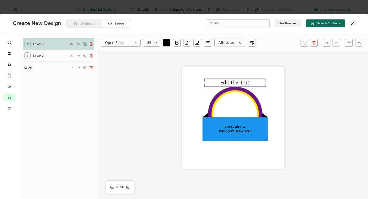
click at [231, 83] on pre "Edit this text" at bounding box center [235, 82] width 30 height 7
click at [220, 80] on pre "Edit this text" at bounding box center [235, 82] width 30 height 7
drag, startPoint x: 219, startPoint y: 80, endPoint x: 252, endPoint y: 83, distance: 33.1
click at [252, 83] on div "Edit this text" at bounding box center [235, 83] width 61 height 8
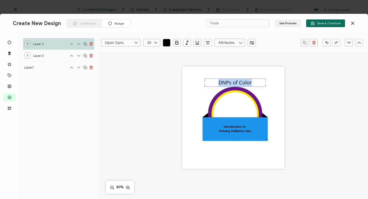
drag, startPoint x: 218, startPoint y: 82, endPoint x: 257, endPoint y: 84, distance: 39.4
click at [257, 84] on div "DNPs of Color" at bounding box center [235, 83] width 61 height 8
click at [136, 42] on icon at bounding box center [136, 43] width 6 height 8
click at [114, 51] on span "Merienda" at bounding box center [113, 52] width 15 height 4
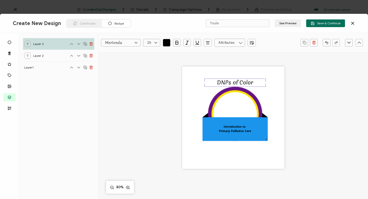
scroll to position [236, 0]
click at [136, 41] on icon at bounding box center [136, 43] width 6 height 8
drag, startPoint x: 138, startPoint y: 77, endPoint x: 133, endPoint y: 115, distance: 38.2
click at [133, 115] on div "Alright Sans Amita Archivo Black Arial Arimo Blinker Caveat Charm Charmonman Ci…" at bounding box center [124, 84] width 47 height 68
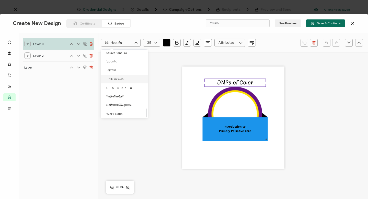
click at [125, 76] on li "Titillium Web" at bounding box center [125, 79] width 48 height 9
type input "Titillium Web"
click at [209, 94] on icon at bounding box center [235, 114] width 65 height 54
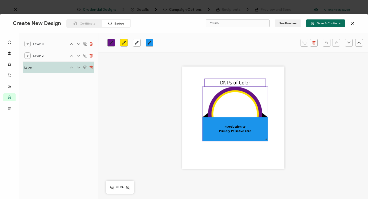
click at [234, 82] on pre "DNPs of Color" at bounding box center [235, 83] width 30 height 8
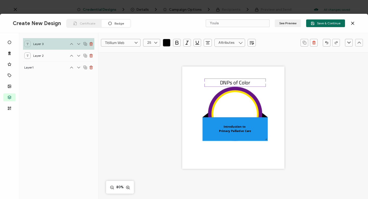
click at [157, 42] on icon at bounding box center [156, 43] width 6 height 8
click at [151, 69] on span "20" at bounding box center [151, 69] width 4 height 4
type input "20"
click at [240, 42] on icon at bounding box center [241, 43] width 6 height 8
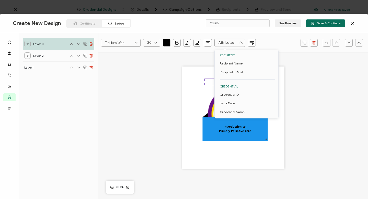
click at [240, 42] on icon at bounding box center [241, 43] width 6 height 8
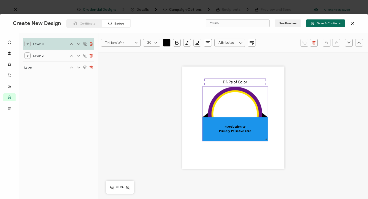
click at [228, 106] on circle at bounding box center [235, 114] width 44 height 44
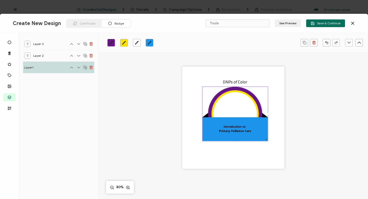
click at [228, 106] on circle at bounding box center [235, 114] width 44 height 44
click at [239, 106] on circle at bounding box center [235, 114] width 44 height 44
click at [138, 43] on icon "brush" at bounding box center [137, 43] width 4 height 4
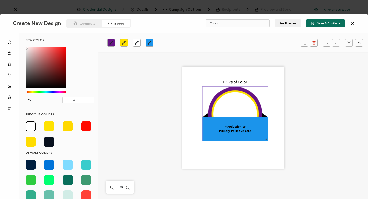
click at [138, 43] on icon "brush" at bounding box center [137, 43] width 4 height 4
click at [231, 106] on circle at bounding box center [235, 114] width 44 height 44
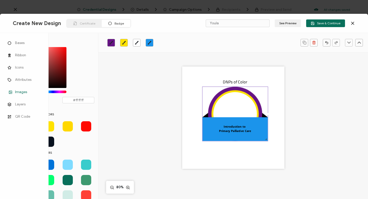
click at [23, 91] on span "Images" at bounding box center [21, 92] width 12 height 5
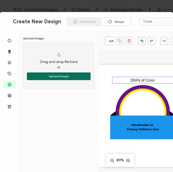
click at [137, 79] on pre "DNPs of Color" at bounding box center [142, 80] width 24 height 6
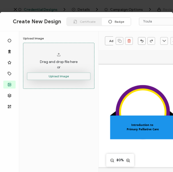
click at [57, 76] on button "Upload Image" at bounding box center [59, 76] width 64 height 8
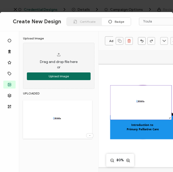
click at [158, 114] on img at bounding box center [140, 102] width 61 height 34
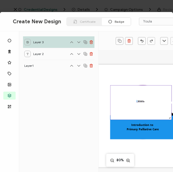
click at [117, 115] on img at bounding box center [140, 102] width 61 height 34
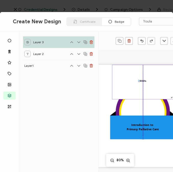
drag, startPoint x: 130, startPoint y: 105, endPoint x: 132, endPoint y: 81, distance: 24.4
click at [132, 80] on img at bounding box center [142, 82] width 61 height 34
click at [112, 98] on img at bounding box center [142, 82] width 61 height 34
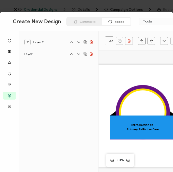
click at [141, 105] on circle at bounding box center [143, 112] width 44 height 44
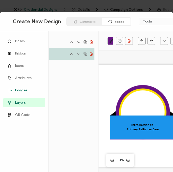
click at [21, 90] on span "Images" at bounding box center [21, 90] width 12 height 5
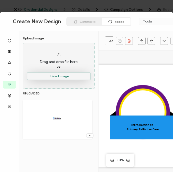
click at [56, 76] on button "Upload Image" at bounding box center [59, 76] width 64 height 8
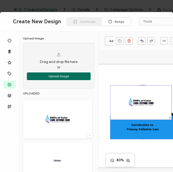
click at [145, 112] on img at bounding box center [140, 102] width 61 height 34
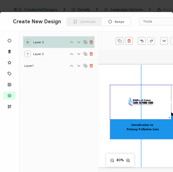
click at [169, 119] on div at bounding box center [140, 120] width 61 height 2
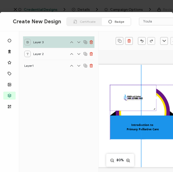
drag, startPoint x: 167, startPoint y: 117, endPoint x: 147, endPoint y: 99, distance: 26.7
click at [147, 99] on div at bounding box center [133, 98] width 47 height 26
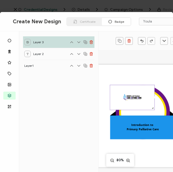
click at [108, 85] on div "Introduction to Primary Palliative Care" at bounding box center [141, 116] width 102 height 102
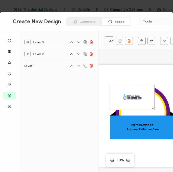
click at [110, 87] on div at bounding box center [132, 97] width 45 height 25
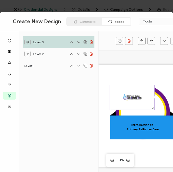
click at [110, 108] on img at bounding box center [132, 97] width 45 height 25
drag, startPoint x: 109, startPoint y: 109, endPoint x: 118, endPoint y: 106, distance: 9.9
click at [118, 106] on div at bounding box center [132, 97] width 45 height 25
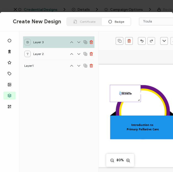
drag, startPoint x: 152, startPoint y: 109, endPoint x: 135, endPoint y: 100, distance: 19.2
click at [135, 100] on div at bounding box center [125, 93] width 31 height 17
click at [138, 78] on div "Introduction to Primary Palliative Care" at bounding box center [141, 116] width 102 height 102
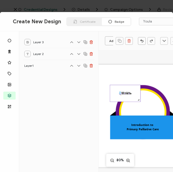
click at [123, 88] on img at bounding box center [125, 93] width 30 height 17
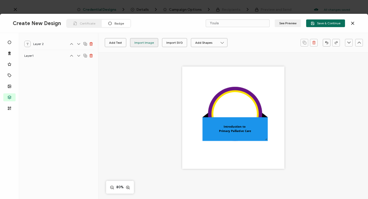
click at [139, 42] on div "Import Image" at bounding box center [144, 42] width 19 height 9
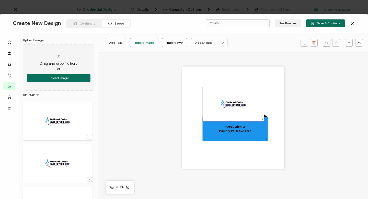
click at [203, 119] on img at bounding box center [233, 104] width 61 height 34
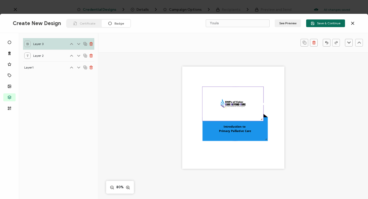
drag, startPoint x: 201, startPoint y: 86, endPoint x: 211, endPoint y: 91, distance: 11.2
click at [211, 91] on div "Introduction to Primary Palliative Care" at bounding box center [233, 117] width 102 height 102
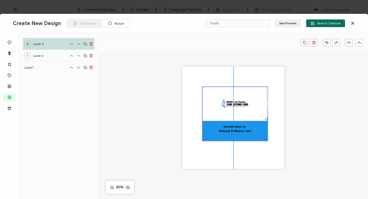
drag, startPoint x: 262, startPoint y: 87, endPoint x: 267, endPoint y: 102, distance: 16.2
click at [267, 102] on div "Introduction to Primary Palliative Care" at bounding box center [233, 117] width 102 height 102
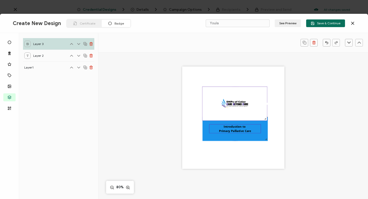
click at [237, 127] on pre "Introduction to Primary Palliative Care" at bounding box center [235, 129] width 32 height 8
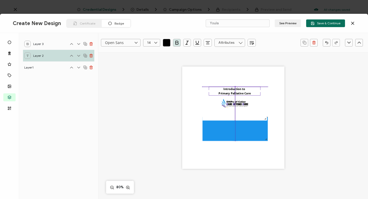
drag, startPoint x: 237, startPoint y: 127, endPoint x: 236, endPoint y: 89, distance: 38.4
click at [236, 89] on pre "Introduction to Primary Palliative Care" at bounding box center [235, 91] width 32 height 8
click at [230, 103] on img at bounding box center [235, 104] width 65 height 34
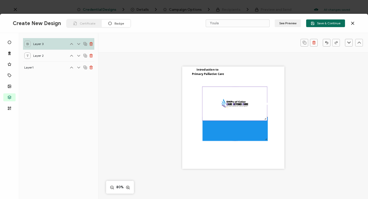
drag, startPoint x: 230, startPoint y: 103, endPoint x: 200, endPoint y: 84, distance: 35.9
click at [200, 84] on div "Introduction to Primary Palliative Care" at bounding box center [233, 117] width 102 height 102
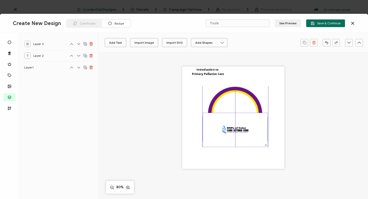
drag, startPoint x: 228, startPoint y: 102, endPoint x: 229, endPoint y: 128, distance: 26.1
click at [229, 128] on img at bounding box center [235, 130] width 65 height 34
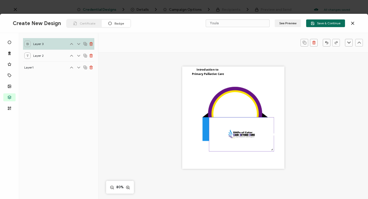
drag, startPoint x: 202, startPoint y: 113, endPoint x: 208, endPoint y: 117, distance: 7.9
click at [209, 118] on img at bounding box center [241, 135] width 65 height 34
drag, startPoint x: 272, startPoint y: 150, endPoint x: 253, endPoint y: 138, distance: 22.7
click at [253, 138] on div at bounding box center [234, 130] width 50 height 26
click at [240, 150] on div "Introduction to Primary Palliative Care" at bounding box center [233, 117] width 102 height 102
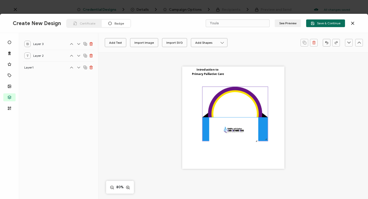
click at [262, 137] on rect at bounding box center [235, 129] width 65 height 24
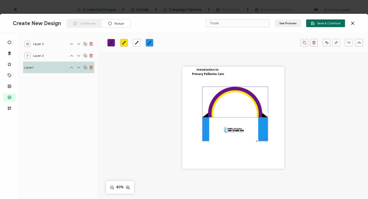
click at [265, 139] on div at bounding box center [265, 139] width 3 height 3
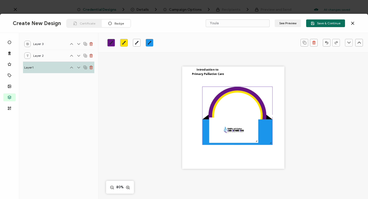
drag, startPoint x: 265, startPoint y: 139, endPoint x: 266, endPoint y: 144, distance: 4.9
click at [266, 144] on div at bounding box center [237, 116] width 70 height 58
drag, startPoint x: 245, startPoint y: 135, endPoint x: 254, endPoint y: 136, distance: 9.1
click at [254, 136] on img at bounding box center [233, 130] width 49 height 25
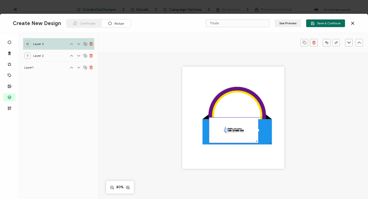
drag, startPoint x: 242, startPoint y: 135, endPoint x: 246, endPoint y: 136, distance: 3.9
click at [246, 136] on img at bounding box center [233, 130] width 49 height 25
drag, startPoint x: 229, startPoint y: 134, endPoint x: 232, endPoint y: 135, distance: 3.6
click at [232, 135] on img at bounding box center [237, 131] width 49 height 25
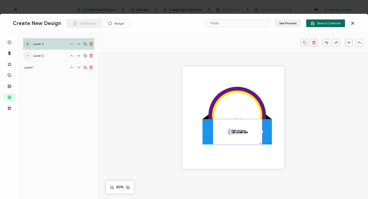
click at [231, 153] on div "Introduction to Primary Palliative Care" at bounding box center [233, 117] width 102 height 102
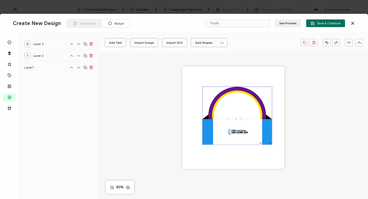
click at [243, 117] on circle at bounding box center [237, 116] width 47 height 47
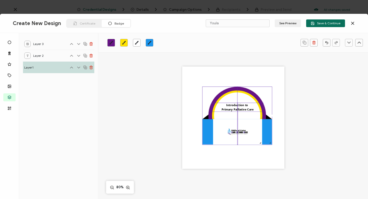
drag, startPoint x: 237, startPoint y: 118, endPoint x: 236, endPoint y: 103, distance: 14.6
click at [236, 103] on pre "Introduction to Primary Palliative Care" at bounding box center [238, 107] width 32 height 8
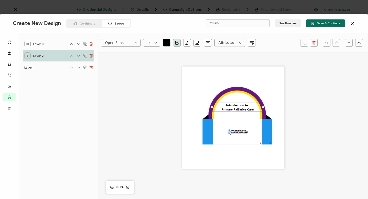
click at [290, 120] on div "Introduction to Primary Palliative Care" at bounding box center [234, 124] width 216 height 145
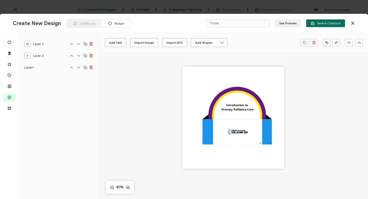
click at [128, 187] on icon at bounding box center [128, 187] width 4 height 5
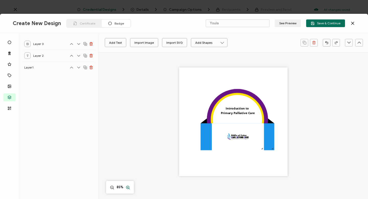
click at [128, 187] on icon at bounding box center [128, 187] width 4 height 5
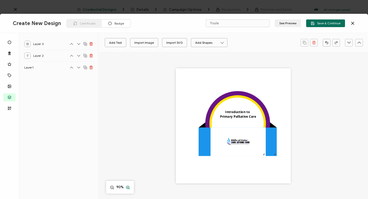
click at [128, 187] on icon at bounding box center [128, 187] width 4 height 5
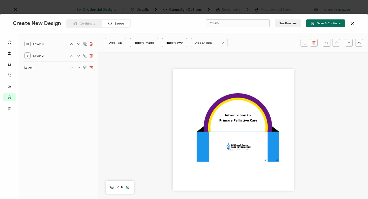
click at [128, 187] on icon at bounding box center [128, 187] width 4 height 5
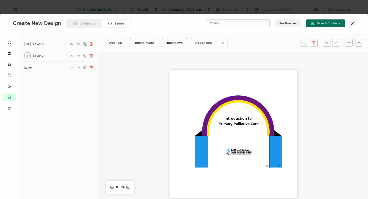
click at [208, 140] on img at bounding box center [238, 152] width 61 height 32
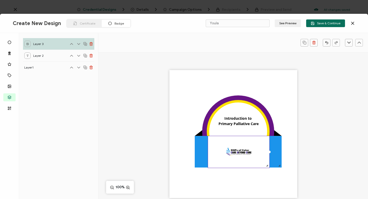
click at [269, 136] on div at bounding box center [239, 152] width 62 height 32
click at [268, 165] on div at bounding box center [267, 165] width 4 height 4
click at [267, 164] on div at bounding box center [238, 151] width 60 height 31
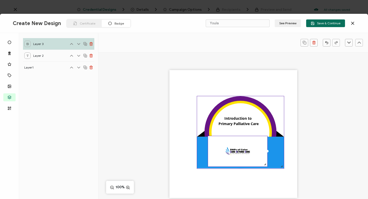
click at [269, 153] on rect at bounding box center [240, 153] width 87 height 32
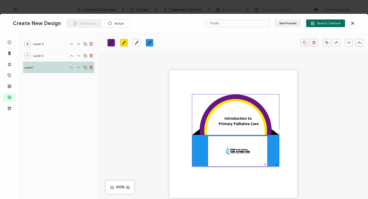
drag, startPoint x: 269, startPoint y: 153, endPoint x: 264, endPoint y: 151, distance: 5.2
click at [264, 151] on div "Introduction to Primary Palliative Care" at bounding box center [234, 134] width 128 height 128
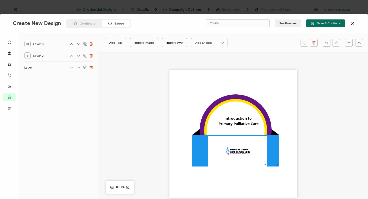
click at [261, 181] on div "Introduction to Primary Palliative Care" at bounding box center [234, 134] width 128 height 128
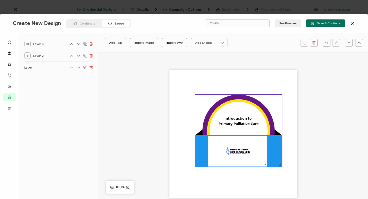
drag, startPoint x: 271, startPoint y: 145, endPoint x: 274, endPoint y: 145, distance: 2.6
click at [274, 145] on rect at bounding box center [238, 151] width 87 height 32
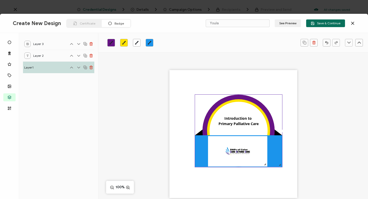
click at [242, 174] on div "Introduction to Primary Palliative Care" at bounding box center [234, 134] width 128 height 128
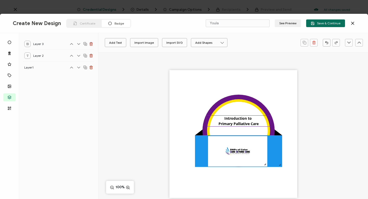
click at [239, 121] on div "Introduction to Primary Palliative Care" at bounding box center [238, 120] width 65 height 11
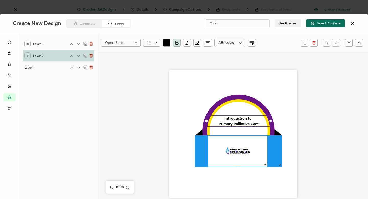
click at [216, 117] on div "Introduction to Primary Palliative Care" at bounding box center [238, 120] width 65 height 11
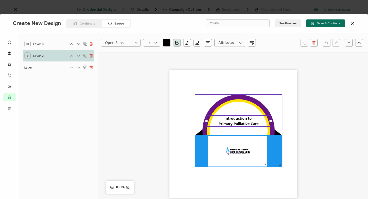
click at [227, 108] on circle at bounding box center [239, 131] width 58 height 58
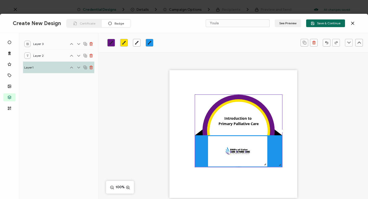
click at [125, 42] on icon "brush" at bounding box center [124, 43] width 4 height 4
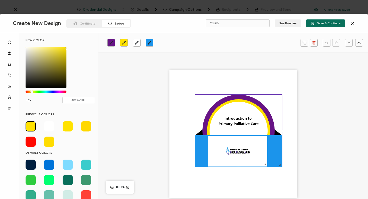
click at [226, 113] on circle at bounding box center [239, 131] width 58 height 58
click at [140, 45] on link at bounding box center [137, 43] width 8 height 8
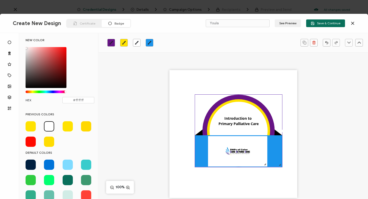
click at [138, 43] on icon "brush" at bounding box center [137, 43] width 4 height 4
click at [66, 127] on span at bounding box center [68, 126] width 10 height 10
type input "#FFE200"
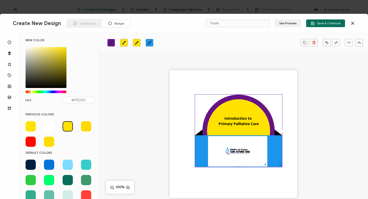
click at [212, 90] on div "Introduction to Primary Palliative Care" at bounding box center [234, 134] width 128 height 128
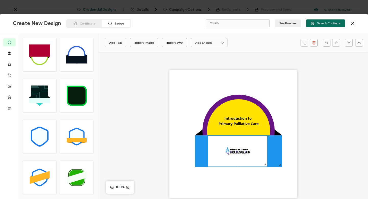
click at [77, 139] on rect at bounding box center [77, 140] width 20 height 4
type input "Vitam"
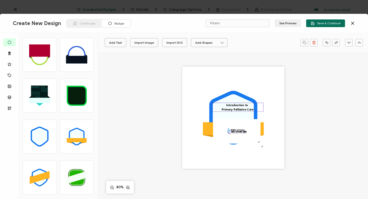
click at [243, 108] on pre "Introduction to Primary Palliative Care" at bounding box center [238, 107] width 32 height 8
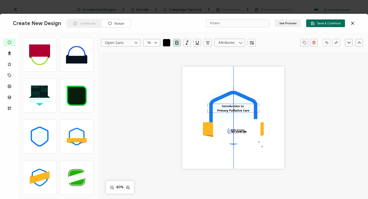
drag, startPoint x: 243, startPoint y: 108, endPoint x: 238, endPoint y: 109, distance: 4.5
click at [238, 109] on pre "Introduction to Primary Palliative Care" at bounding box center [233, 108] width 32 height 8
click at [259, 144] on div at bounding box center [237, 144] width 48 height 2
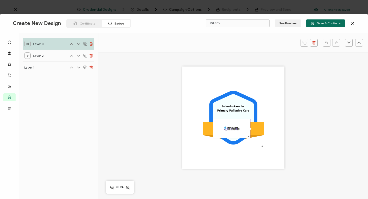
drag, startPoint x: 258, startPoint y: 142, endPoint x: 245, endPoint y: 129, distance: 18.8
click at [245, 128] on div at bounding box center [232, 128] width 38 height 19
drag, startPoint x: 227, startPoint y: 119, endPoint x: 229, endPoint y: 127, distance: 7.6
click at [229, 127] on img at bounding box center [231, 128] width 36 height 18
drag, startPoint x: 230, startPoint y: 127, endPoint x: 233, endPoint y: 131, distance: 4.7
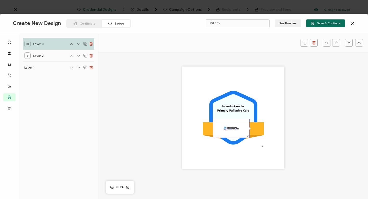
click at [233, 131] on img at bounding box center [231, 128] width 36 height 18
click at [259, 130] on rect at bounding box center [233, 128] width 61 height 13
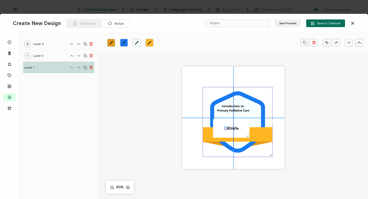
drag, startPoint x: 262, startPoint y: 147, endPoint x: 272, endPoint y: 158, distance: 14.7
click at [272, 158] on div ".uuid-096204d9-ca43-4101-a4c3-07b3f2f44b7a{}.uuid-3bdfa571-5bbe-4c9f-b3f4-196cc…" at bounding box center [233, 117] width 102 height 102
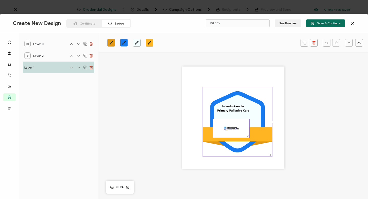
drag, startPoint x: 232, startPoint y: 127, endPoint x: 237, endPoint y: 127, distance: 4.3
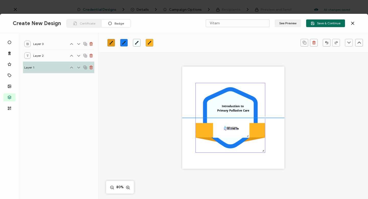
drag, startPoint x: 208, startPoint y: 135, endPoint x: 201, endPoint y: 130, distance: 8.8
click at [201, 130] on rect at bounding box center [230, 130] width 69 height 14
click at [256, 130] on rect at bounding box center [230, 130] width 69 height 14
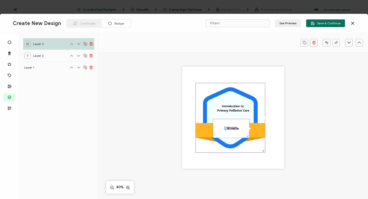
click at [248, 136] on div at bounding box center [231, 128] width 37 height 19
click at [246, 135] on div at bounding box center [247, 135] width 3 height 3
drag, startPoint x: 247, startPoint y: 136, endPoint x: 244, endPoint y: 132, distance: 4.6
click at [244, 132] on div at bounding box center [244, 133] width 3 height 3
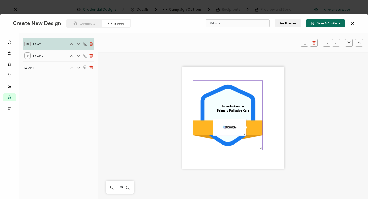
drag, startPoint x: 253, startPoint y: 132, endPoint x: 251, endPoint y: 129, distance: 3.3
click at [251, 129] on rect at bounding box center [227, 128] width 69 height 14
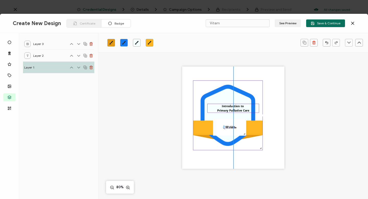
click at [236, 111] on pre "Introduction to Primary Palliative Care" at bounding box center [233, 108] width 32 height 8
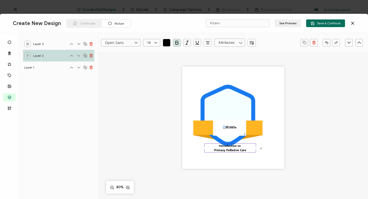
drag, startPoint x: 229, startPoint y: 106, endPoint x: 227, endPoint y: 150, distance: 44.0
click at [227, 150] on pre "Introduction to Primary Palliative Care" at bounding box center [230, 148] width 32 height 8
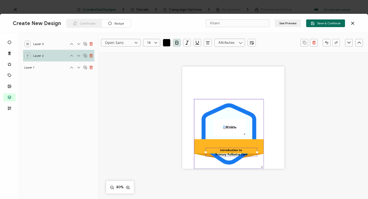
drag, startPoint x: 227, startPoint y: 141, endPoint x: 228, endPoint y: 161, distance: 20.5
click at [228, 161] on icon ".uuid-096204d9-ca43-4101-a4c3-07b3f2f44b7a{}.uuid-3bdfa571-5bbe-4c9f-b3f4-196cc…" at bounding box center [228, 133] width 69 height 69
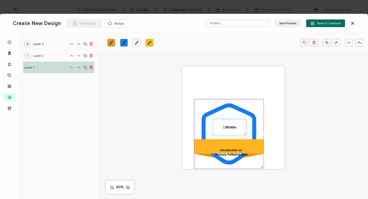
click at [244, 119] on img at bounding box center [229, 127] width 33 height 17
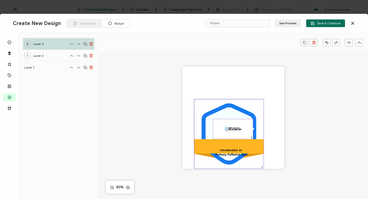
drag, startPoint x: 245, startPoint y: 134, endPoint x: 253, endPoint y: 139, distance: 10.3
click at [253, 139] on div ".uuid-096204d9-ca43-4101-a4c3-07b3f2f44b7a{}.uuid-3bdfa571-5bbe-4c9f-b3f4-196cc…" at bounding box center [233, 117] width 102 height 102
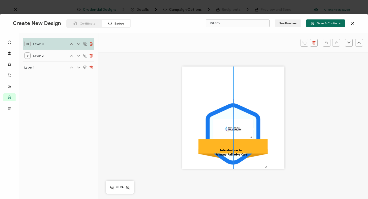
drag, startPoint x: 212, startPoint y: 138, endPoint x: 215, endPoint y: 138, distance: 3.6
click at [215, 138] on div ".uuid-096204d9-ca43-4101-a4c3-07b3f2f44b7a{}.uuid-3bdfa571-5bbe-4c9f-b3f4-196cc…" at bounding box center [233, 117] width 102 height 102
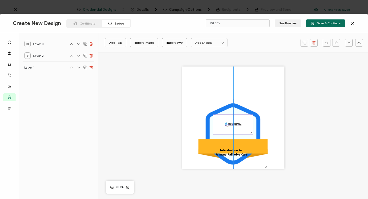
click at [236, 126] on img at bounding box center [233, 125] width 40 height 20
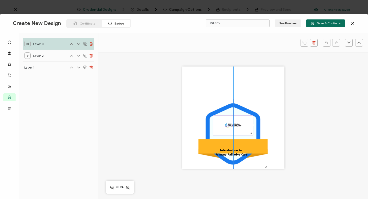
click at [252, 115] on div at bounding box center [233, 125] width 40 height 20
drag, startPoint x: 251, startPoint y: 134, endPoint x: 258, endPoint y: 142, distance: 10.4
click at [258, 142] on div ".uuid-096204d9-ca43-4101-a4c3-07b3f2f44b7a{}.uuid-3bdfa571-5bbe-4c9f-b3f4-196cc…" at bounding box center [233, 117] width 102 height 102
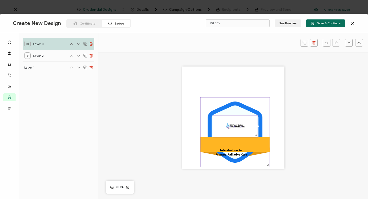
drag, startPoint x: 227, startPoint y: 113, endPoint x: 229, endPoint y: 111, distance: 2.7
click at [229, 111] on icon at bounding box center [235, 132] width 47 height 53
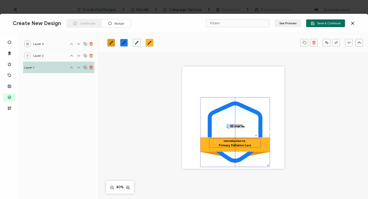
drag, startPoint x: 235, startPoint y: 154, endPoint x: 238, endPoint y: 145, distance: 9.8
click at [238, 145] on pre "Introduction to Primary Palliative Care" at bounding box center [235, 143] width 32 height 8
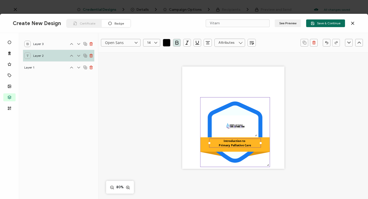
click at [237, 112] on icon at bounding box center [235, 132] width 47 height 53
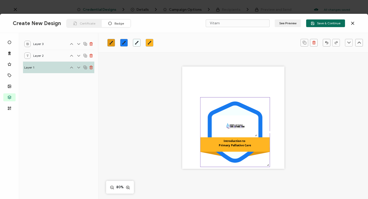
click at [138, 43] on icon "brush" at bounding box center [137, 43] width 4 height 4
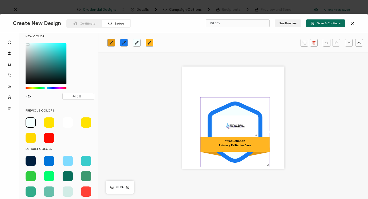
scroll to position [0, 0]
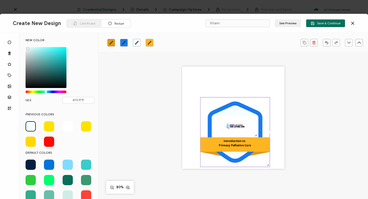
click at [29, 127] on span at bounding box center [31, 126] width 10 height 10
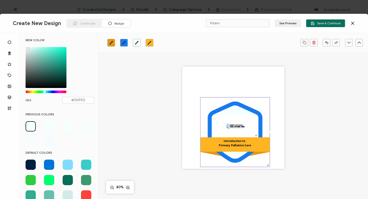
click at [45, 91] on div "Chrome color picker" at bounding box center [44, 92] width 3 height 3
click at [30, 126] on span at bounding box center [31, 126] width 10 height 10
click at [227, 112] on icon at bounding box center [235, 132] width 47 height 53
click at [206, 145] on rect at bounding box center [235, 144] width 69 height 14
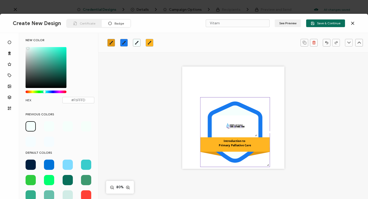
click at [206, 145] on rect at bounding box center [235, 144] width 69 height 14
click at [110, 41] on icon "brush" at bounding box center [111, 43] width 4 height 4
click at [30, 165] on span at bounding box center [31, 165] width 10 height 10
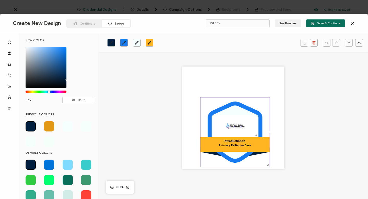
click at [207, 145] on rect at bounding box center [235, 144] width 69 height 14
click at [29, 162] on span at bounding box center [31, 165] width 10 height 10
click at [151, 41] on icon "brush" at bounding box center [150, 43] width 4 height 4
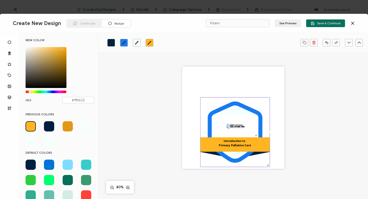
click at [30, 164] on span at bounding box center [31, 165] width 10 height 10
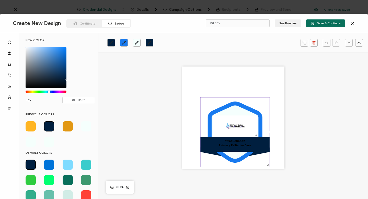
click at [206, 146] on rect at bounding box center [235, 144] width 69 height 14
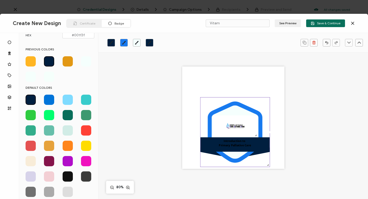
scroll to position [65, 0]
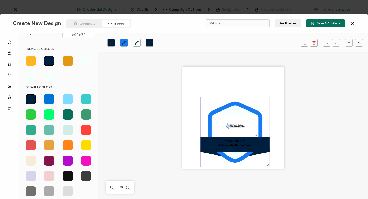
click at [68, 160] on span at bounding box center [68, 161] width 10 height 10
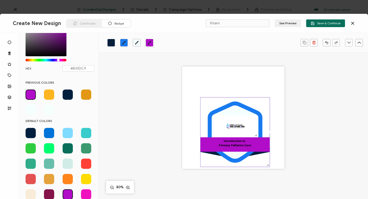
scroll to position [28, 0]
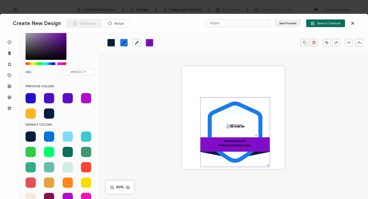
click at [57, 62] on div "Chrome color picker" at bounding box center [46, 63] width 40 height 3
click at [226, 141] on pre "Introduction to Primary Palliative Care" at bounding box center [235, 143] width 32 height 8
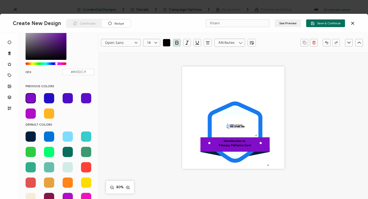
click at [226, 141] on pre "Introduction to Primary Palliative Care" at bounding box center [235, 143] width 32 height 8
click at [219, 145] on pre "Introduction to Primary Palliative Care" at bounding box center [235, 143] width 32 height 8
drag, startPoint x: 224, startPoint y: 140, endPoint x: 235, endPoint y: 149, distance: 14.0
click at [235, 148] on div "Introduction to Primary Palliative Care" at bounding box center [235, 143] width 52 height 9
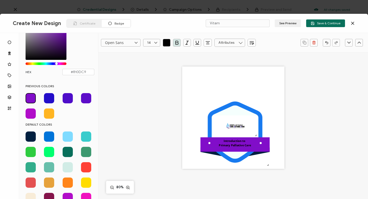
click at [167, 43] on icon "button" at bounding box center [166, 42] width 5 height 5
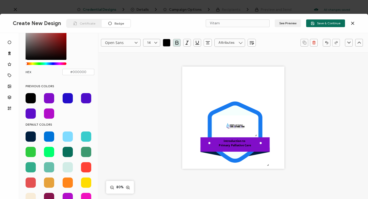
click at [66, 168] on span at bounding box center [68, 167] width 10 height 10
type input "#D1ECE6"
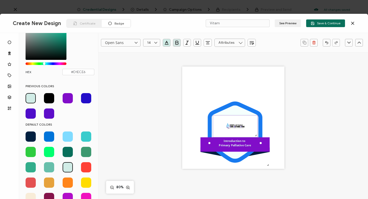
click at [250, 128] on img at bounding box center [235, 126] width 45 height 22
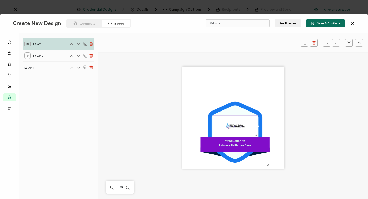
scroll to position [0, 0]
click at [255, 154] on icon at bounding box center [235, 151] width 69 height 10
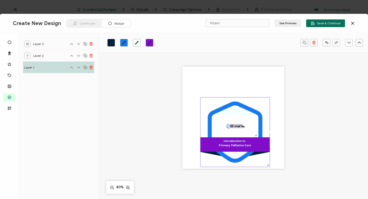
click at [273, 169] on div ".uuid-096204d9-ca43-4101-a4c3-07b3f2f44b7a{}.uuid-3bdfa571-5bbe-4c9f-b3f4-196cc…" at bounding box center [234, 124] width 216 height 145
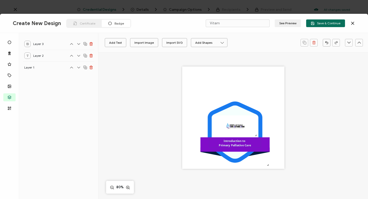
click at [226, 143] on div "Introduction to Primary Palliative Care" at bounding box center [235, 143] width 52 height 9
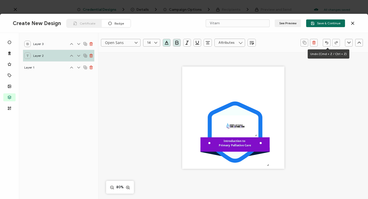
click at [327, 41] on icon "button" at bounding box center [327, 43] width 4 height 4
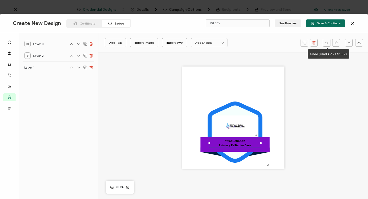
click at [327, 42] on icon "button" at bounding box center [327, 43] width 3 height 2
click at [225, 140] on pre "Introduction to Primary Palliative Care" at bounding box center [235, 143] width 32 height 8
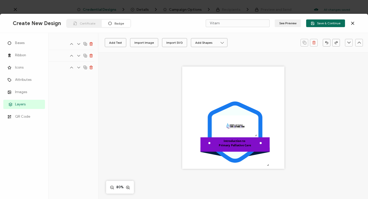
click at [23, 104] on span "Layers" at bounding box center [20, 104] width 10 height 5
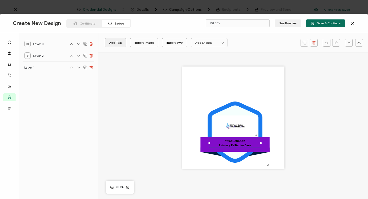
click at [117, 43] on button "Add Text" at bounding box center [115, 42] width 21 height 9
click at [220, 117] on pre "Edit this text" at bounding box center [234, 117] width 30 height 7
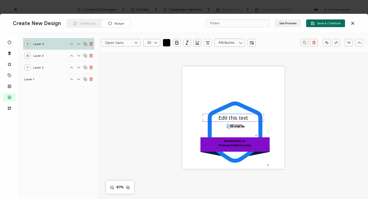
click at [220, 117] on pre "Edit this text" at bounding box center [234, 117] width 30 height 7
type input "14"
type input "25"
drag, startPoint x: 218, startPoint y: 134, endPoint x: 257, endPoint y: 134, distance: 38.9
click at [257, 134] on div "Introduction to Primary Palliative Care Edit this text" at bounding box center [233, 126] width 61 height 24
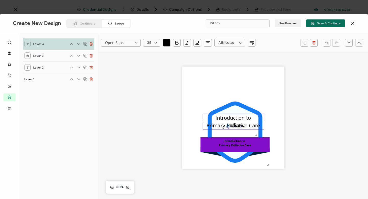
click at [215, 115] on pre "Introduction to Primary Palliative Care" at bounding box center [233, 121] width 53 height 15
click at [220, 114] on icon at bounding box center [235, 132] width 47 height 53
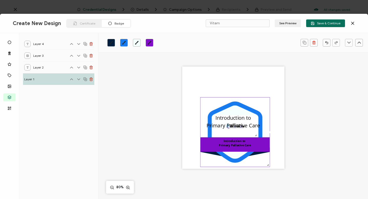
click at [220, 114] on icon at bounding box center [235, 132] width 47 height 53
click at [220, 114] on pre "Introduction to Primary Palliative Care" at bounding box center [233, 121] width 53 height 15
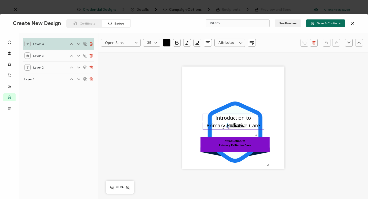
click at [168, 43] on icon "button" at bounding box center [167, 43] width 2 height 0
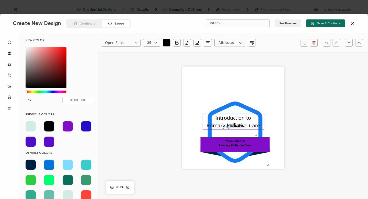
click at [66, 194] on span at bounding box center [68, 195] width 10 height 10
type input "#D1ECE6"
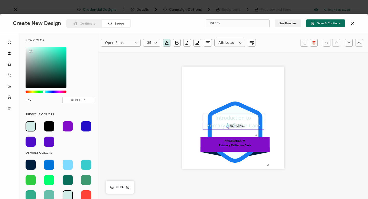
click at [157, 42] on icon at bounding box center [156, 43] width 6 height 8
click at [151, 51] on li "18" at bounding box center [152, 52] width 18 height 9
type input "18"
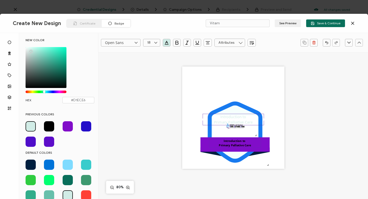
click at [243, 143] on div "I ntroduction to Primary Palliative Care" at bounding box center [235, 143] width 52 height 9
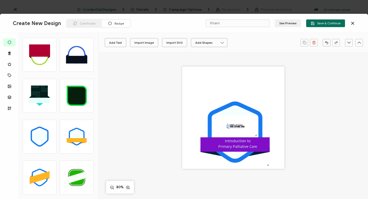
drag, startPoint x: 240, startPoint y: 118, endPoint x: 245, endPoint y: 143, distance: 24.7
click at [245, 143] on pre "Introduction to Primary Palliative Care" at bounding box center [238, 143] width 39 height 10
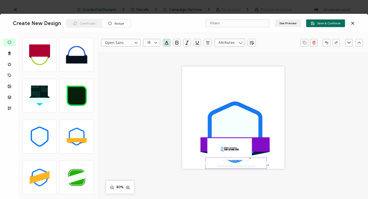
drag, startPoint x: 243, startPoint y: 118, endPoint x: 241, endPoint y: 170, distance: 51.7
click at [241, 170] on div ".uuid-096204d9-ca43-4101-a4c3-07b3f2f44b7a{}.uuid-3bdfa571-5bbe-4c9f-b3f4-196cc…" at bounding box center [234, 124] width 216 height 145
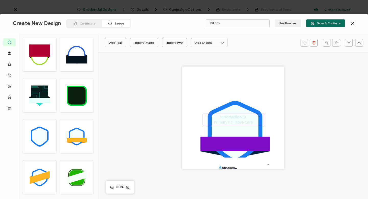
drag, startPoint x: 231, startPoint y: 165, endPoint x: 224, endPoint y: 125, distance: 41.3
click at [224, 125] on div ".uuid-096204d9-ca43-4101-a4c3-07b3f2f44b7a{}.uuid-3bdfa571-5bbe-4c9f-b3f4-196cc…" at bounding box center [233, 117] width 102 height 102
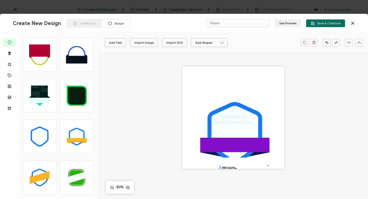
click at [227, 171] on div ".uuid-096204d9-ca43-4101-a4c3-07b3f2f44b7a{}.uuid-3bdfa571-5bbe-4c9f-b3f4-196cc…" at bounding box center [234, 124] width 216 height 145
drag, startPoint x: 225, startPoint y: 165, endPoint x: 231, endPoint y: 93, distance: 72.6
click at [231, 92] on img at bounding box center [235, 99] width 45 height 22
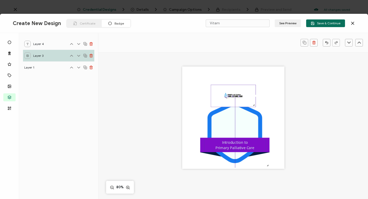
drag, startPoint x: 230, startPoint y: 119, endPoint x: 232, endPoint y: 145, distance: 25.6
click at [232, 145] on pre "Introduction to Primary Palliative Care" at bounding box center [235, 145] width 39 height 10
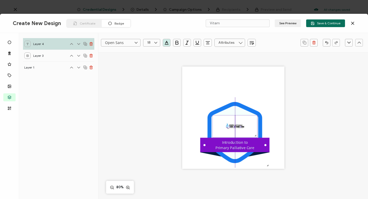
drag, startPoint x: 236, startPoint y: 94, endPoint x: 238, endPoint y: 124, distance: 30.5
click at [238, 124] on img at bounding box center [235, 126] width 45 height 22
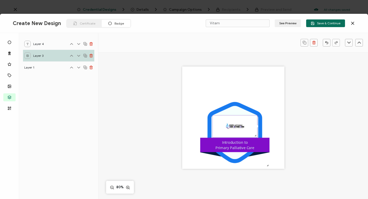
click at [250, 127] on img at bounding box center [235, 126] width 45 height 22
click at [237, 120] on img at bounding box center [235, 126] width 45 height 22
click at [234, 104] on icon at bounding box center [235, 132] width 55 height 61
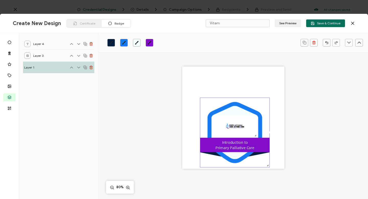
click at [127, 44] on link at bounding box center [124, 43] width 8 height 8
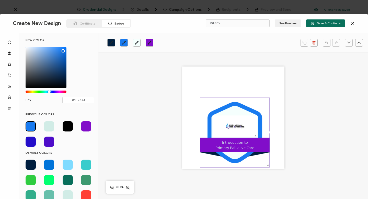
drag, startPoint x: 49, startPoint y: 90, endPoint x: 30, endPoint y: 92, distance: 18.3
click at [30, 92] on div "#187AEF hex 24 r 122 g 239 b 1 a 213 h 87% s 52% l 1 a" at bounding box center [46, 70] width 41 height 47
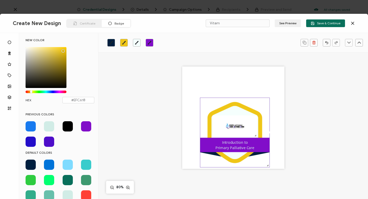
click at [31, 92] on div "Chrome color picker" at bounding box center [46, 92] width 40 height 3
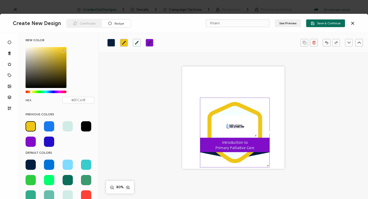
click at [225, 141] on pre "Introduction to Primary Palliative Care" at bounding box center [235, 145] width 39 height 10
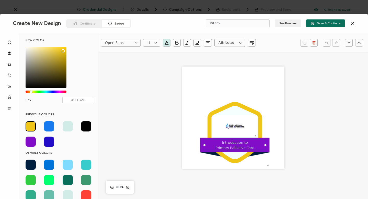
click at [225, 141] on pre "Introduction to Primary Palliative Care" at bounding box center [235, 145] width 39 height 10
click at [221, 143] on div "Introduction to Primary Palliative Care" at bounding box center [234, 145] width 61 height 12
click at [223, 142] on pre "Introduction to Primary Palliative Care" at bounding box center [235, 145] width 39 height 10
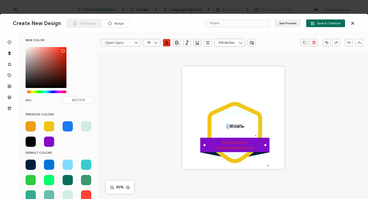
drag, startPoint x: 30, startPoint y: 91, endPoint x: 27, endPoint y: 92, distance: 3.2
click at [27, 92] on div "Chrome color picker" at bounding box center [26, 92] width 3 height 3
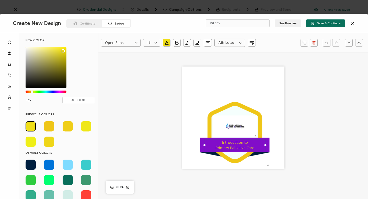
type input "#EFE718"
drag, startPoint x: 27, startPoint y: 92, endPoint x: 32, endPoint y: 91, distance: 5.4
click at [32, 91] on div "Chrome color picker" at bounding box center [32, 92] width 3 height 3
click at [85, 126] on span at bounding box center [86, 126] width 10 height 10
click at [219, 144] on div "Introduction to Primary Palliative Care" at bounding box center [234, 145] width 61 height 12
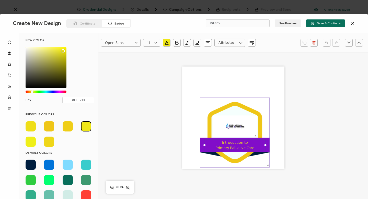
click at [218, 111] on icon at bounding box center [235, 132] width 55 height 61
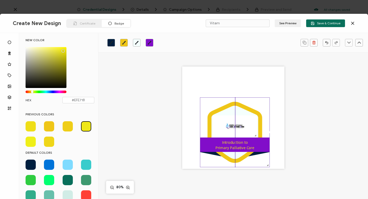
click at [218, 111] on icon at bounding box center [235, 132] width 55 height 61
click at [230, 142] on pre "Introduction to Primary Palliative Care" at bounding box center [235, 145] width 39 height 10
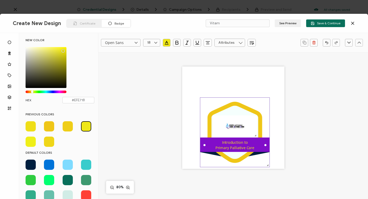
click at [209, 131] on icon at bounding box center [235, 132] width 55 height 61
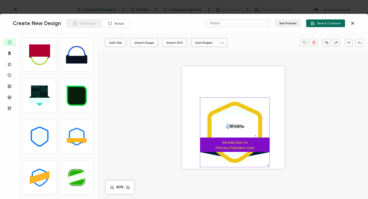
click at [219, 109] on icon at bounding box center [235, 132] width 55 height 61
click at [250, 111] on icon at bounding box center [235, 132] width 55 height 61
click at [240, 131] on img at bounding box center [235, 126] width 45 height 22
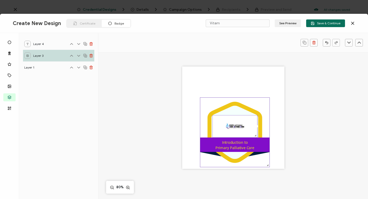
click at [243, 108] on icon at bounding box center [235, 132] width 55 height 61
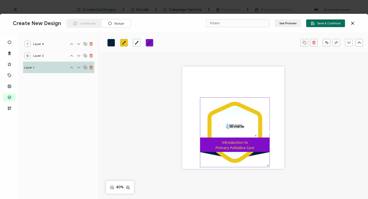
click at [125, 41] on icon "brush" at bounding box center [124, 43] width 4 height 4
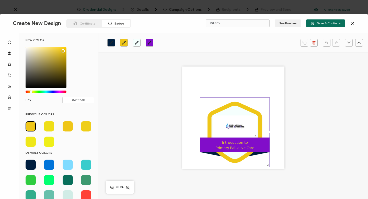
click at [49, 163] on span at bounding box center [49, 165] width 10 height 10
type input "#0074D9"
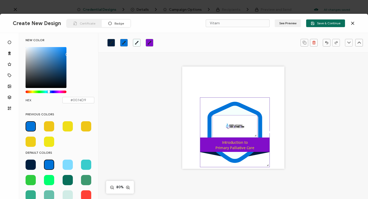
click at [243, 133] on img at bounding box center [235, 126] width 45 height 22
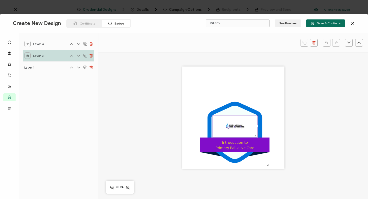
click at [166, 128] on div ".uuid-096204d9-ca43-4101-a4c3-07b3f2f44b7a{}.uuid-3bdfa571-5bbe-4c9f-b3f4-196cc…" at bounding box center [234, 124] width 216 height 145
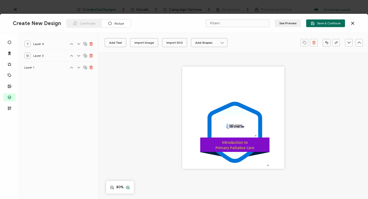
click at [127, 187] on icon at bounding box center [128, 187] width 4 height 5
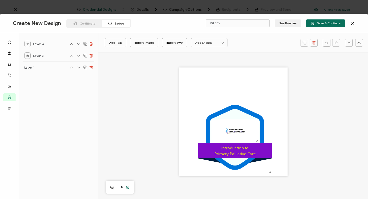
click at [127, 187] on line at bounding box center [127, 187] width 1 height 0
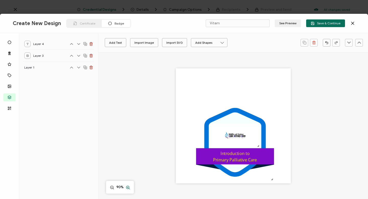
click at [127, 187] on line at bounding box center [127, 187] width 1 height 0
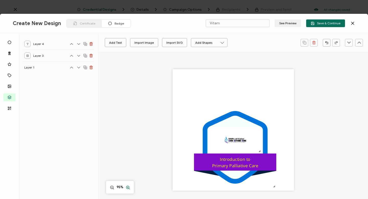
click at [127, 187] on line at bounding box center [127, 187] width 1 height 0
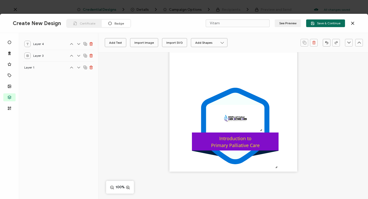
scroll to position [35, 0]
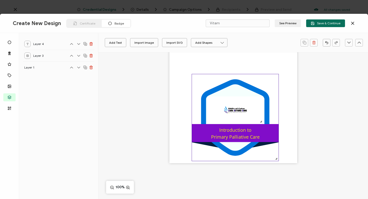
click at [262, 145] on icon at bounding box center [235, 141] width 87 height 13
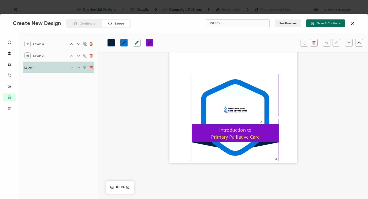
click at [262, 145] on icon at bounding box center [235, 141] width 87 height 13
click at [149, 42] on icon "brush" at bounding box center [150, 43] width 4 height 4
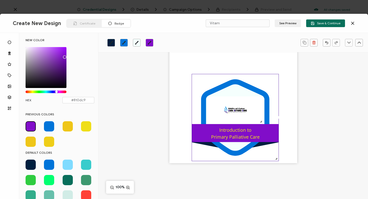
click at [110, 42] on icon "brush" at bounding box center [111, 43] width 4 height 4
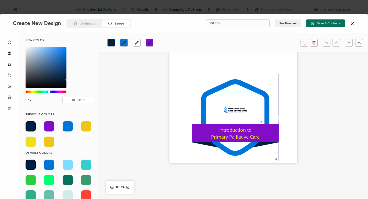
click at [204, 143] on icon at bounding box center [235, 141] width 87 height 13
click at [205, 143] on icon at bounding box center [235, 141] width 87 height 13
click at [149, 42] on icon "brush" at bounding box center [150, 43] width 4 height 4
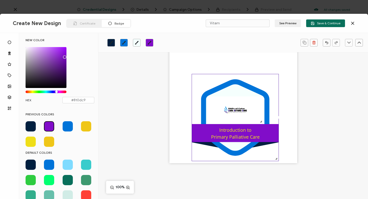
click at [110, 41] on icon "brush" at bounding box center [111, 43] width 4 height 4
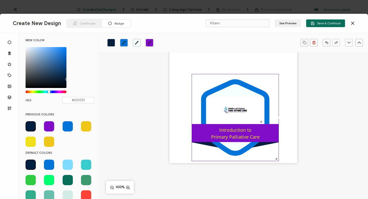
click at [48, 125] on span at bounding box center [49, 126] width 10 height 10
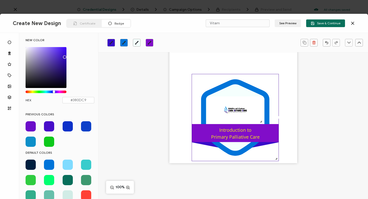
click at [54, 93] on div "Chrome color picker" at bounding box center [46, 93] width 41 height 4
type input "#400DC9"
click at [198, 131] on div "Introduction to Primary Palliative Care" at bounding box center [235, 133] width 77 height 14
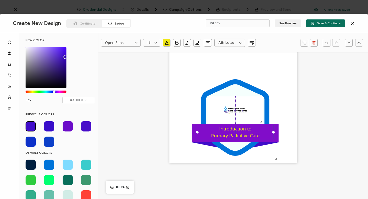
click at [199, 129] on div "Introduction to Primary Palliative Care" at bounding box center [235, 132] width 77 height 14
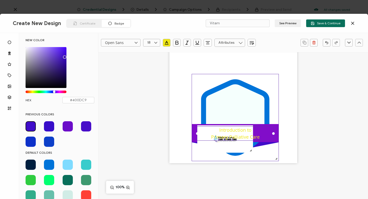
drag, startPoint x: 199, startPoint y: 129, endPoint x: 211, endPoint y: 113, distance: 20.3
click at [211, 113] on div ".uuid-096204d9-ca43-4101-a4c3-07b3f2f44b7a{}.uuid-3bdfa571-5bbe-4c9f-b3f4-196cc…" at bounding box center [234, 99] width 128 height 128
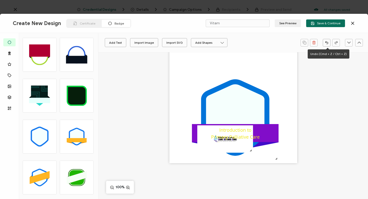
click at [327, 42] on icon "button" at bounding box center [327, 43] width 3 height 2
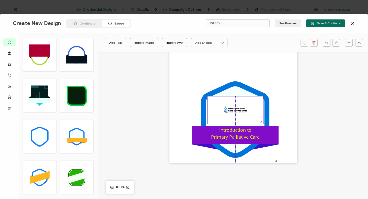
drag, startPoint x: 252, startPoint y: 107, endPoint x: 247, endPoint y: 104, distance: 5.7
click at [247, 104] on img at bounding box center [236, 109] width 56 height 27
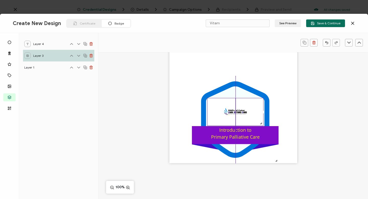
click at [245, 109] on img at bounding box center [236, 111] width 56 height 27
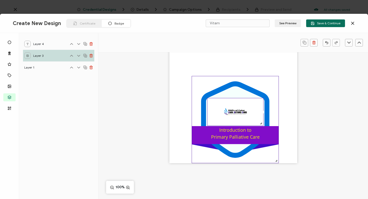
click at [279, 109] on div at bounding box center [279, 119] width 2 height 87
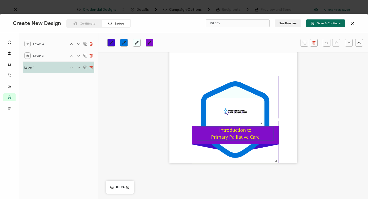
click at [264, 134] on div "Introduction to Primary Palliative Care" at bounding box center [235, 133] width 77 height 14
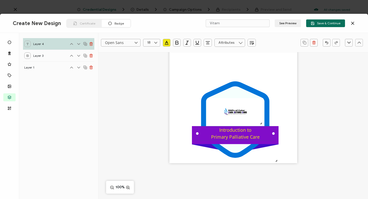
click at [264, 134] on div "Introduction to Primary Palliative Care" at bounding box center [235, 133] width 77 height 14
click at [196, 134] on div at bounding box center [197, 133] width 3 height 3
click at [218, 130] on div "Introduction to Primary Palliative Care" at bounding box center [235, 133] width 77 height 14
drag, startPoint x: 219, startPoint y: 130, endPoint x: 259, endPoint y: 136, distance: 41.0
click at [259, 136] on div "Introduction to Primary Palliative Care" at bounding box center [235, 133] width 77 height 14
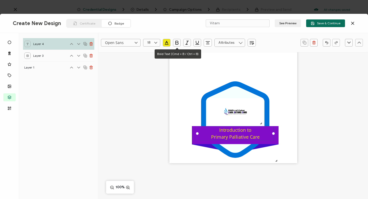
click at [177, 41] on icon "button" at bounding box center [176, 42] width 5 height 5
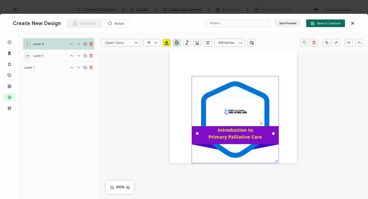
click at [212, 156] on icon ".uuid-096204d9-ca43-4101-a4c3-07b3f2f44b7a{}.uuid-3bdfa571-5bbe-4c9f-b3f4-196cc…" at bounding box center [235, 119] width 87 height 87
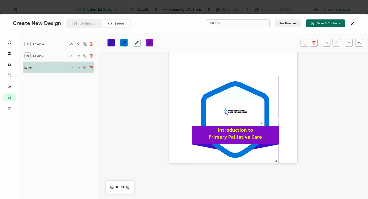
click at [274, 158] on icon ".uuid-096204d9-ca43-4101-a4c3-07b3f2f44b7a{}.uuid-3bdfa571-5bbe-4c9f-b3f4-196cc…" at bounding box center [235, 119] width 87 height 87
click at [294, 88] on div ".uuid-096204d9-ca43-4101-a4c3-07b3f2f44b7a{}.uuid-3bdfa571-5bbe-4c9f-b3f4-196cc…" at bounding box center [234, 99] width 128 height 128
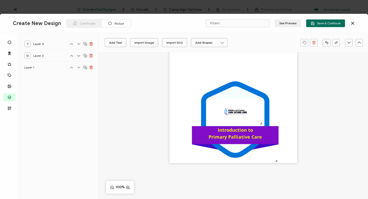
click at [221, 130] on pre "Introduction to Primary Palliative Care" at bounding box center [235, 133] width 53 height 13
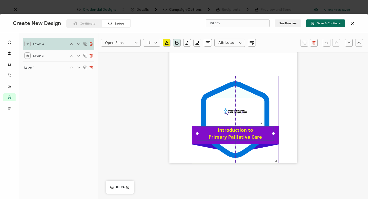
click at [201, 149] on icon ".uuid-096204d9-ca43-4101-a4c3-07b3f2f44b7a{}.uuid-3bdfa571-5bbe-4c9f-b3f4-196cc…" at bounding box center [235, 119] width 87 height 87
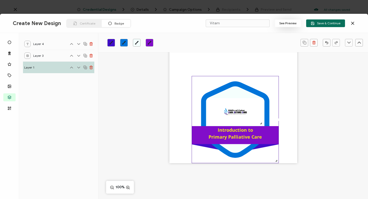
click at [289, 22] on button "See Preview" at bounding box center [288, 23] width 26 height 8
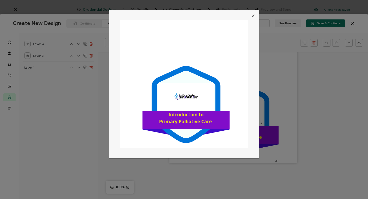
click at [253, 16] on icon "Close" at bounding box center [253, 16] width 4 height 4
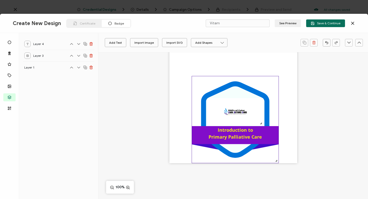
click at [236, 86] on icon at bounding box center [235, 120] width 68 height 76
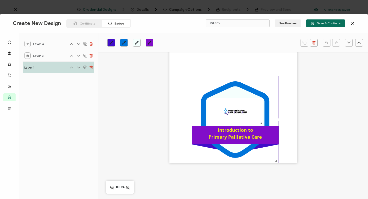
click at [125, 42] on icon "brush" at bounding box center [124, 43] width 4 height 4
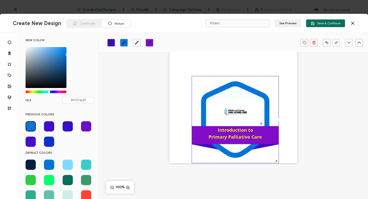
click at [67, 166] on span at bounding box center [68, 165] width 10 height 10
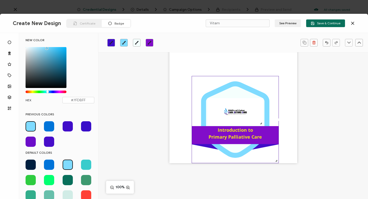
click at [85, 164] on span at bounding box center [86, 165] width 10 height 10
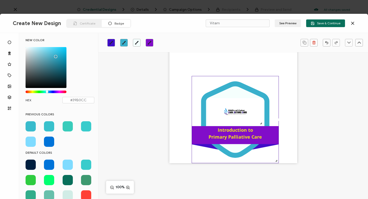
type input "#39AACC"
click at [48, 92] on div "Chrome color picker" at bounding box center [47, 92] width 3 height 3
click at [287, 92] on div ".uuid-096204d9-ca43-4101-a4c3-07b3f2f44b7a{}.uuid-3bdfa571-5bbe-4c9f-b3f4-196cc…" at bounding box center [234, 99] width 128 height 128
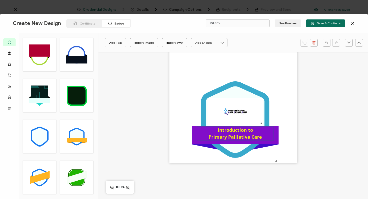
click at [238, 130] on pre "Introduction to Primary Palliative Care" at bounding box center [235, 133] width 53 height 13
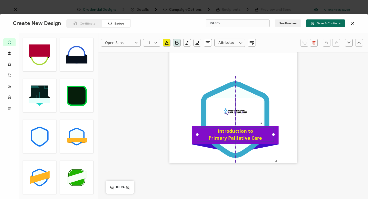
click at [234, 131] on pre "Introduction to Primary Palliative Care" at bounding box center [235, 134] width 53 height 13
drag, startPoint x: 234, startPoint y: 131, endPoint x: 234, endPoint y: 135, distance: 3.8
click at [234, 135] on pre "Introduction to Primary Palliative Care" at bounding box center [235, 134] width 53 height 13
click at [260, 137] on pre "Introduction to Primary Palliative Care" at bounding box center [235, 134] width 53 height 13
drag, startPoint x: 271, startPoint y: 134, endPoint x: 271, endPoint y: 137, distance: 2.8
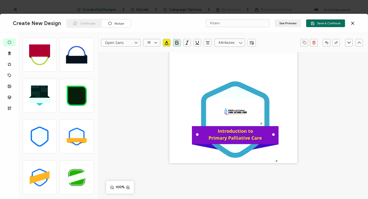
click at [271, 137] on div "Introduction to Primary Palliative Care" at bounding box center [235, 134] width 77 height 14
click at [273, 135] on div at bounding box center [273, 134] width 3 height 3
click at [292, 129] on div ".uuid-096204d9-ca43-4101-a4c3-07b3f2f44b7a{}.uuid-3bdfa571-5bbe-4c9f-b3f4-196cc…" at bounding box center [234, 99] width 128 height 128
click at [187, 123] on div ".uuid-096204d9-ca43-4101-a4c3-07b3f2f44b7a{}.uuid-3bdfa571-5bbe-4c9f-b3f4-196cc…" at bounding box center [234, 99] width 128 height 128
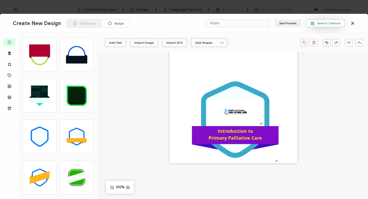
click at [331, 22] on span "Save & Continue" at bounding box center [326, 23] width 30 height 4
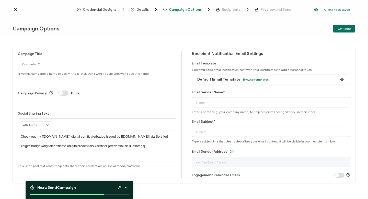
click at [47, 121] on icon at bounding box center [47, 124] width 5 height 7
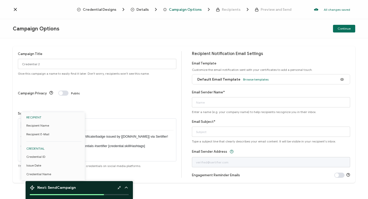
click at [47, 121] on icon at bounding box center [47, 124] width 5 height 7
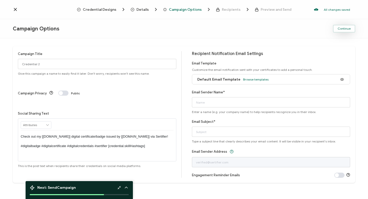
click at [342, 27] on span "Continue" at bounding box center [344, 28] width 13 height 3
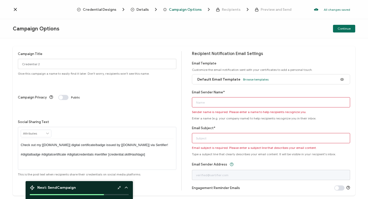
click at [178, 10] on span "Campaign Options" at bounding box center [185, 10] width 33 height 4
click at [141, 9] on span "Details" at bounding box center [143, 10] width 12 height 4
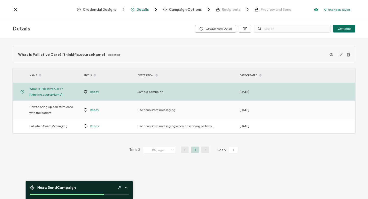
click at [113, 9] on span "Credential Designs" at bounding box center [100, 10] width 34 height 4
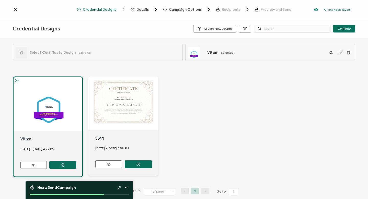
scroll to position [9, 0]
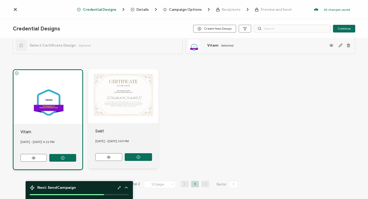
click at [116, 90] on div "CERTIFICATE Lorem ipsum dolor sit amet, consectetur adipiscing elit. Cras sit a…" at bounding box center [123, 96] width 70 height 54
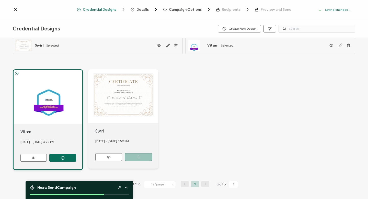
click at [116, 90] on div "CERTIFICATE Lorem ipsum dolor sit amet, consectetur adipiscing elit. Cras sit a…" at bounding box center [123, 96] width 70 height 54
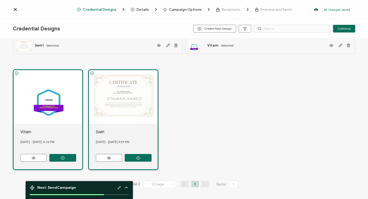
scroll to position [0, 0]
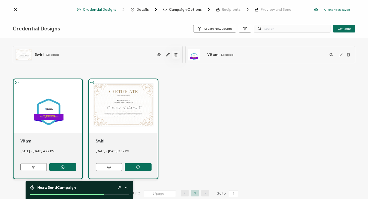
click at [176, 55] on line "button" at bounding box center [176, 54] width 0 height 1
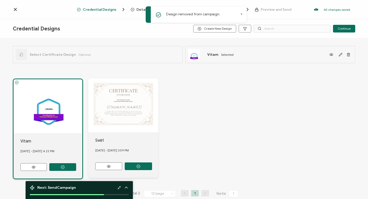
click at [129, 99] on div "CERTIFICATE Lorem ipsum dolor sit amet, consectetur adipiscing elit. Cras sit a…" at bounding box center [123, 106] width 70 height 54
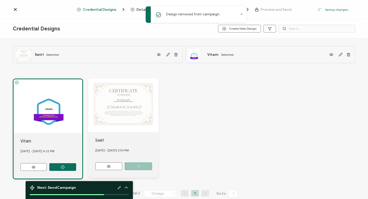
click at [129, 99] on div "CERTIFICATE Lorem ipsum dolor sit amet, consectetur adipiscing elit. Cras sit a…" at bounding box center [123, 106] width 70 height 54
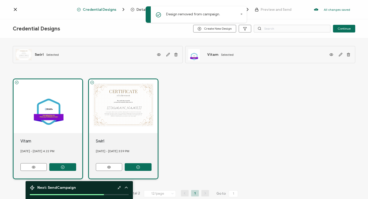
click at [129, 100] on div "CERTIFICATE Lorem ipsum dolor sit amet, consectetur adipiscing elit. Cras sit a…" at bounding box center [123, 106] width 69 height 54
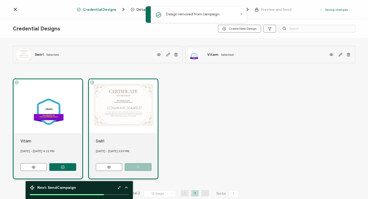
click at [129, 100] on div "CERTIFICATE Lorem ipsum dolor sit amet, consectetur adipiscing elit. Cras sit a…" at bounding box center [123, 106] width 69 height 54
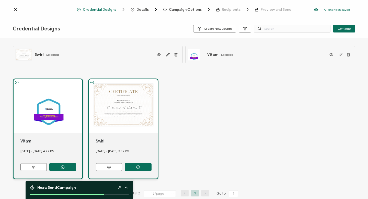
click at [117, 115] on div "CERTIFICATE Lorem ipsum dolor sit amet, consectetur adipiscing elit. Cras sit a…" at bounding box center [123, 106] width 69 height 54
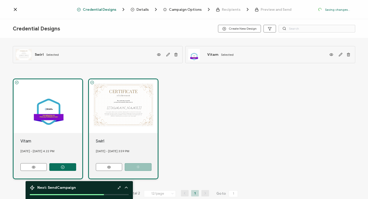
click at [65, 96] on div ".uuid-096204d9-ca43-4101-a4c3-07b3f2f44b7a{}.uuid-3bdfa571-5bbe-4c9f-b3f4-196cc…" at bounding box center [48, 106] width 69 height 54
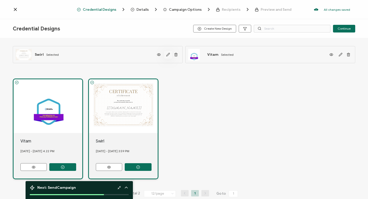
click at [167, 54] on icon "button" at bounding box center [168, 54] width 3 height 3
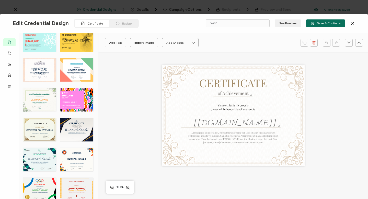
scroll to position [520, 0]
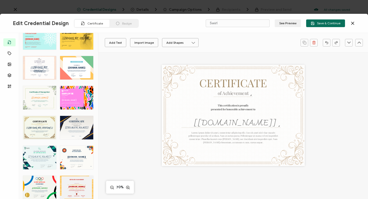
click at [89, 134] on div "CERTIFICATE This Certificate of Appreciation for Church is awarded to recognize…" at bounding box center [76, 128] width 33 height 24
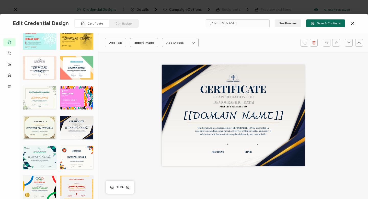
click at [173, 73] on div "CERTIFICATE This Certificate of Appreciation for Church is awarded to recognize…" at bounding box center [233, 115] width 143 height 101
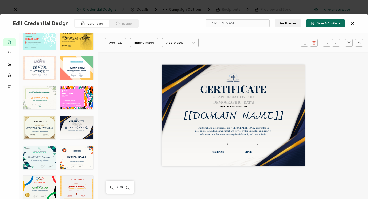
click at [173, 73] on div "CERTIFICATE This Certificate of Appreciation for Church is awarded to recognize…" at bounding box center [233, 115] width 143 height 101
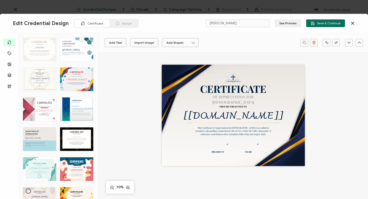
scroll to position [1056, 0]
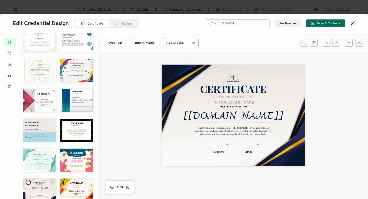
click at [80, 105] on div "CERTIFICATE Bu kutucuk, alıcı listelerinizde yer alan içeriklerle otomatik olar…" at bounding box center [76, 101] width 33 height 24
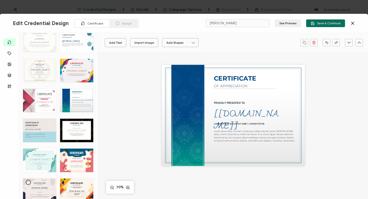
click at [180, 117] on div "CERTIFICATE The recipient’s full name, which will be automatically filled based…" at bounding box center [233, 115] width 143 height 101
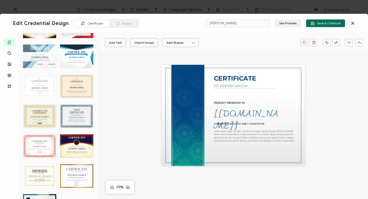
scroll to position [1418, 0]
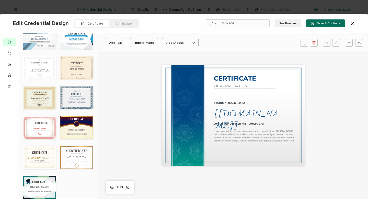
click at [38, 160] on div "CERTIFICATE THIS CERTIFICATE IS PROUDLY PRESENTED TO The recipient’s full name,…" at bounding box center [39, 158] width 33 height 24
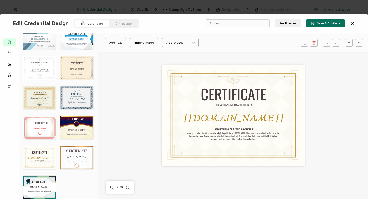
click at [71, 156] on div "CERTIFICATE THIS CERTIFICATE IS PROUDLY PRESENTED TO The recipient’s full name,…" at bounding box center [76, 158] width 33 height 24
type input "Shiny"
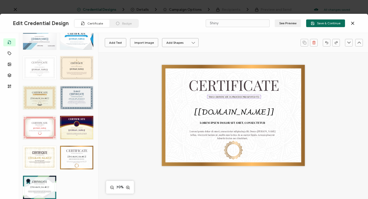
click at [214, 96] on pre "THIS CERTIFICATE IS PROUDLY PRESENTED TO" at bounding box center [234, 96] width 51 height 3
click at [224, 123] on pre "LOREM IPSUM DOLOR SIT AMET, CONSECTETUR" at bounding box center [232, 123] width 65 height 4
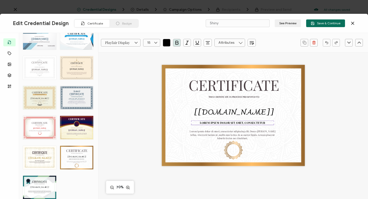
click at [201, 123] on pre "LOREM IPSUM DOLOR SIT AMET, CONSECTETUR" at bounding box center [232, 123] width 65 height 4
click at [230, 151] on div "CERTIFICATE THIS CERTIFICATE IS PROUDLY PRESENTED TO The recipient’s full name,…" at bounding box center [233, 115] width 143 height 101
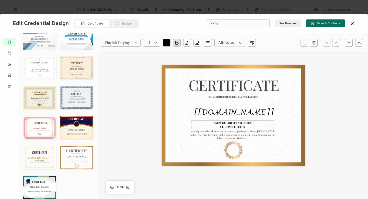
click at [32, 189] on div "CERTIFICATE THIS CERTIFICATE IS PROUDLY PRESENTED TO The recipient’s full name,…" at bounding box center [39, 188] width 33 height 24
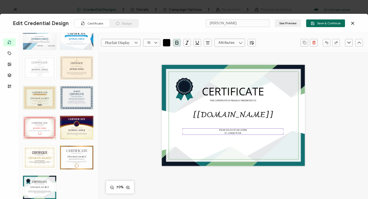
click at [42, 124] on div "CERTIFICATE THIS CERTIFICATE IS PROUDLY PRESENTED TO The recipient’s full name,…" at bounding box center [39, 128] width 33 height 24
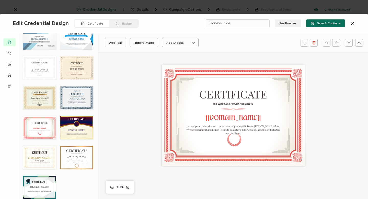
click at [85, 94] on div "CERTIFICATE THIS CERTIFICATE IS PROUDLY PRESENTED TO The recipient’s full name,…" at bounding box center [76, 98] width 33 height 24
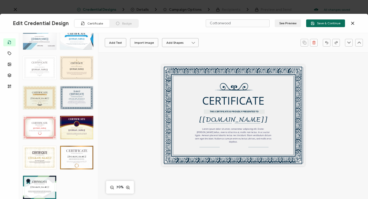
click at [46, 94] on div "CERTIFICATE THIS CERTIFICATE IS PROUDLY PRESENTED TO The recipient’s full name,…" at bounding box center [39, 98] width 33 height 24
type input "Spruce"
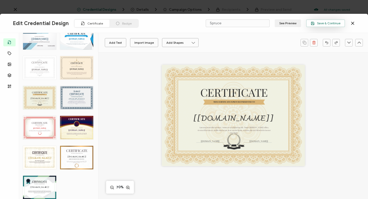
click at [329, 23] on span "Save & Continue" at bounding box center [326, 23] width 30 height 4
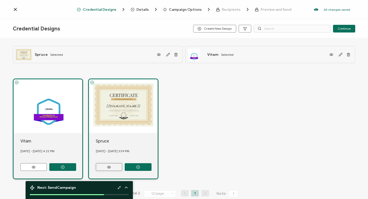
click at [110, 166] on icon at bounding box center [109, 167] width 6 height 4
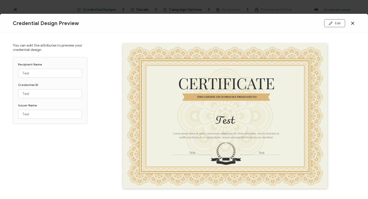
click at [335, 23] on button "Edit" at bounding box center [335, 23] width 21 height 8
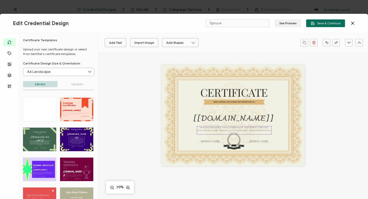
click at [206, 130] on pre "Lorem ipsum dolor sit amet, consectetur adipiscing elit. Donec [PERSON_NAME] te…" at bounding box center [235, 130] width 74 height 8
click at [198, 127] on pre "Lorem ipsum dolor sit amet, consectetur adipiscing elit. Donec [PERSON_NAME] te…" at bounding box center [235, 130] width 74 height 8
click at [198, 128] on pre "Lorem ipsum dolor sit amet, consectetur adipiscing elit. Donec [PERSON_NAME] te…" at bounding box center [235, 130] width 74 height 8
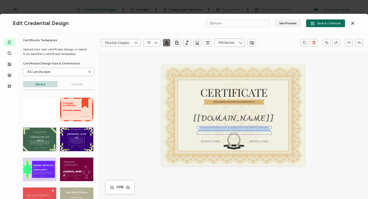
drag, startPoint x: 197, startPoint y: 127, endPoint x: 269, endPoint y: 130, distance: 71.4
click at [269, 130] on div "Lorem ipsum dolor sit amet, consectetur adipiscing elit. Donec [PERSON_NAME] te…" at bounding box center [234, 130] width 75 height 8
click at [223, 110] on div "CERTIFICATE THIS CERTIFICATE IS PROUDLY PRESENTED TO The recipient’s full name,…" at bounding box center [233, 115] width 143 height 101
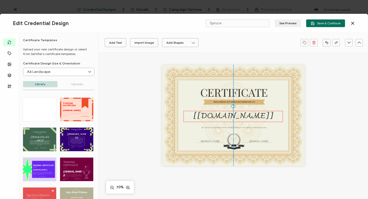
click at [217, 117] on pre "[[DOMAIN_NAME]]" at bounding box center [233, 117] width 80 height 14
click at [202, 128] on pre "Has met the requirements of the Primary Palliative Care Micro-credentials Course" at bounding box center [234, 127] width 65 height 3
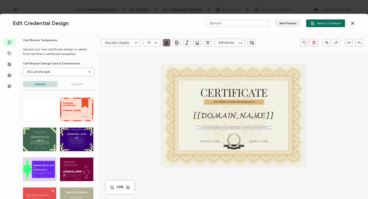
click at [202, 128] on pre "Has met the requirements of the Primary Palliative Care Micro-credentials Course" at bounding box center [234, 127] width 65 height 3
click at [202, 125] on div "CERTIFICATE THIS CERTIFICATE IS PROUDLY PRESENTED TO The recipient’s full name,…" at bounding box center [233, 115] width 143 height 101
drag, startPoint x: 267, startPoint y: 127, endPoint x: 197, endPoint y: 129, distance: 69.8
click at [197, 129] on div "Has met the requirements of the Primary Palliative Care Micro-credentials Course" at bounding box center [234, 127] width 75 height 3
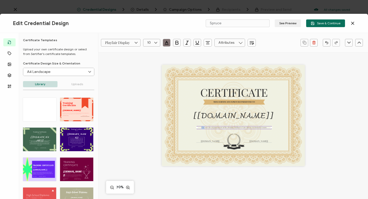
click at [157, 41] on icon at bounding box center [156, 43] width 6 height 8
click at [150, 109] on span "11" at bounding box center [150, 109] width 3 height 4
type input "11"
click at [176, 43] on icon "button" at bounding box center [177, 42] width 3 height 3
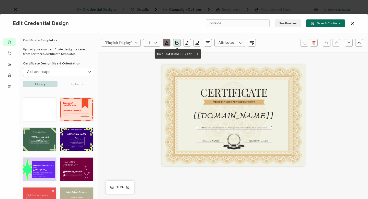
click at [176, 42] on icon "button" at bounding box center [176, 42] width 5 height 5
click at [202, 127] on span "Has" at bounding box center [203, 127] width 3 height 3
type input "Playfair Display"
type input "10"
drag, startPoint x: 200, startPoint y: 127, endPoint x: 267, endPoint y: 130, distance: 67.0
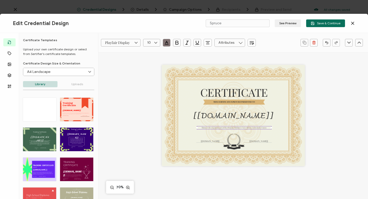
click at [267, 130] on div "CERTIFICATE THIS CERTIFICATE IS PROUDLY PRESENTED TO The recipient’s full name,…" at bounding box center [233, 115] width 143 height 101
click at [158, 41] on icon at bounding box center [156, 43] width 6 height 8
click at [150, 94] on span "16" at bounding box center [150, 95] width 3 height 4
type input "16"
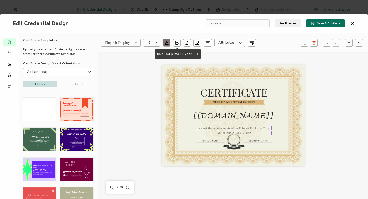
click at [177, 42] on icon "button" at bounding box center [176, 42] width 5 height 5
drag, startPoint x: 201, startPoint y: 129, endPoint x: 196, endPoint y: 129, distance: 4.9
click at [197, 129] on div "Has met the requirements of the Primary Palliative Care Micro-credentials Course" at bounding box center [234, 130] width 75 height 9
click at [148, 42] on input "text" at bounding box center [151, 43] width 17 height 8
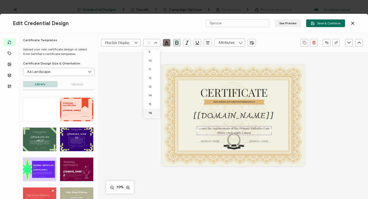
click at [197, 128] on div "Has met the requirements of the Primary Palliative Care Micro-credentials Course" at bounding box center [234, 130] width 75 height 9
type input "16"
drag, startPoint x: 202, startPoint y: 128, endPoint x: 197, endPoint y: 128, distance: 5.1
click at [197, 128] on div "Has met the requirements of the Primary Palliative Care Micro-credentials Course" at bounding box center [234, 130] width 75 height 9
click at [156, 42] on icon at bounding box center [156, 43] width 6 height 8
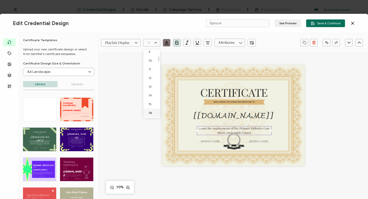
click at [152, 112] on li "16" at bounding box center [152, 112] width 18 height 9
type input "16"
click at [201, 130] on pre "Has met the requirements of the Primary Palliative Care Micro-credentials Course" at bounding box center [235, 131] width 72 height 8
click at [202, 129] on pre "Has met the requirements of the Primary Palliative Care Micro-credentials Course" at bounding box center [235, 131] width 72 height 8
click at [202, 129] on pre "met the requirements of the Primary Palliative Care Micro-credentials Course" at bounding box center [234, 131] width 69 height 8
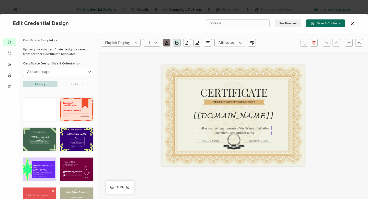
click at [201, 129] on pre "mHas met the requirements of the Primary Palliative Care Micro-credentials Cour…" at bounding box center [235, 131] width 70 height 8
click at [202, 129] on pre "mHas met the requirements of the Primary Palliative Care Micro-credentials Cour…" at bounding box center [235, 131] width 70 height 8
click at [241, 102] on pre "THIS CERTIFICATE IS PROUDLY PRESENTED TO" at bounding box center [235, 102] width 42 height 3
click at [240, 102] on pre "THIS CERTIFICATE IS PROUDLY PRESENTED TO" at bounding box center [235, 102] width 42 height 3
click at [204, 92] on pre "CERTIFICATE" at bounding box center [235, 92] width 68 height 14
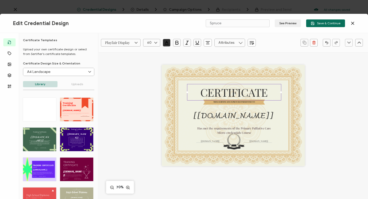
click at [204, 92] on pre "CERTIFICATE" at bounding box center [235, 92] width 68 height 14
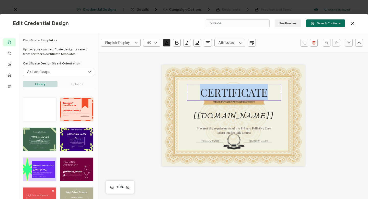
click at [204, 92] on pre "CERTIFICATE" at bounding box center [235, 92] width 68 height 14
click at [168, 42] on icon "button" at bounding box center [166, 42] width 5 height 5
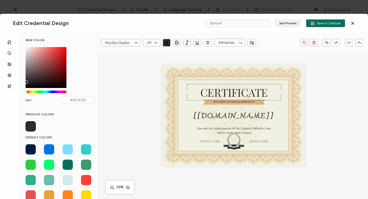
click at [55, 92] on div "Chrome color picker" at bounding box center [46, 92] width 40 height 3
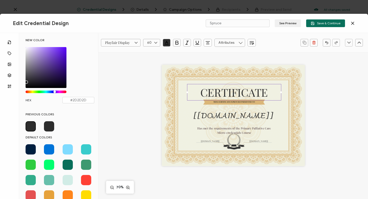
click at [55, 92] on div "Chrome color picker" at bounding box center [54, 92] width 3 height 3
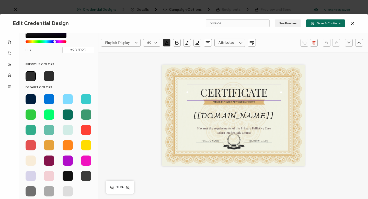
click at [50, 160] on span at bounding box center [49, 161] width 10 height 10
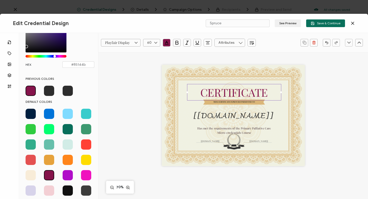
scroll to position [35, 0]
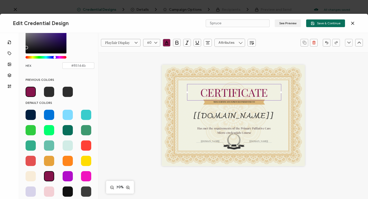
type input "#2D2D2D"
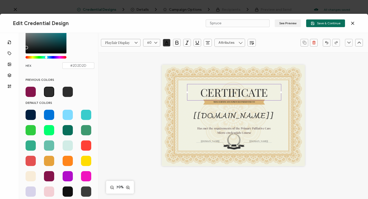
drag, startPoint x: 55, startPoint y: 56, endPoint x: 47, endPoint y: 58, distance: 8.4
click at [47, 58] on div "Chrome color picker" at bounding box center [46, 57] width 3 height 3
drag, startPoint x: 46, startPoint y: 56, endPoint x: 55, endPoint y: 57, distance: 9.8
click at [55, 57] on div "Chrome color picker" at bounding box center [55, 57] width 3 height 3
click at [50, 73] on div "NEW COLOR #2D2D2D hex 45 r 45 g 45 b 1 a 263 h 0% s 18% l 1 a HEX #2D2D2D" at bounding box center [60, 39] width 76 height 70
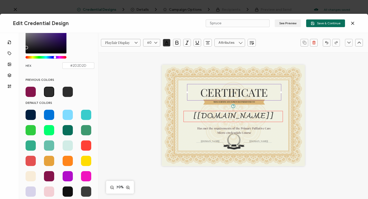
click at [217, 117] on pre "[[DOMAIN_NAME]]" at bounding box center [233, 117] width 80 height 14
click at [200, 104] on div "CERTIFICATE THIS CERTIFICATE IS PROUDLY PRESENTED TO The recipient’s full name,…" at bounding box center [233, 115] width 143 height 101
type input "Playfair Display"
type input "60"
click at [191, 104] on div "CERTIFICATE THIS CERTIFICATE IS PROUDLY PRESENTED TO The recipient’s full name,…" at bounding box center [233, 115] width 143 height 101
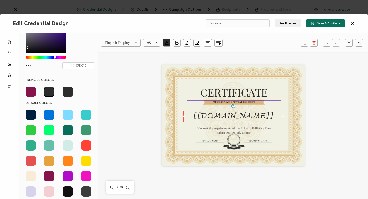
click at [191, 104] on div "CERTIFICATE THIS CERTIFICATE IS PROUDLY PRESENTED TO The recipient’s full name,…" at bounding box center [233, 115] width 143 height 101
click at [280, 112] on div "The recipient’s full name, which will be automatically filled based on the info…" at bounding box center [233, 116] width 99 height 11
click at [279, 101] on div "CERTIFICATE THIS CERTIFICATE IS PROUDLY PRESENTED TO The recipient’s full name,…" at bounding box center [233, 115] width 143 height 101
click at [253, 86] on span "CERTIFICATE" at bounding box center [235, 92] width 68 height 14
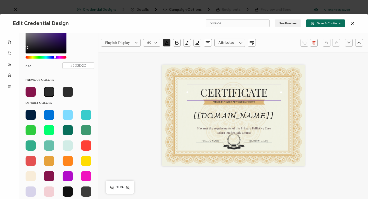
click at [181, 111] on div "CERTIFICATE THIS CERTIFICATE IS PROUDLY PRESENTED TO The recipient’s full name,…" at bounding box center [233, 115] width 143 height 101
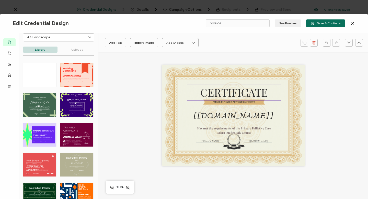
click at [201, 88] on span "CERTIFICATE" at bounding box center [235, 92] width 68 height 14
click at [201, 89] on span "CERTIFICATE" at bounding box center [235, 92] width 68 height 14
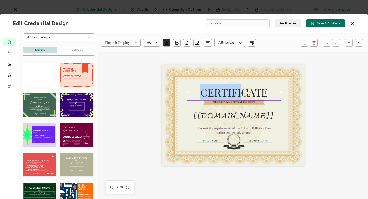
drag, startPoint x: 201, startPoint y: 89, endPoint x: 243, endPoint y: 88, distance: 41.7
click at [243, 88] on span "CERTIFICATE" at bounding box center [235, 92] width 68 height 14
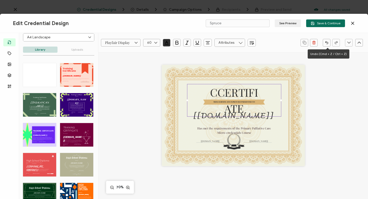
click at [327, 41] on icon "button" at bounding box center [327, 43] width 4 height 4
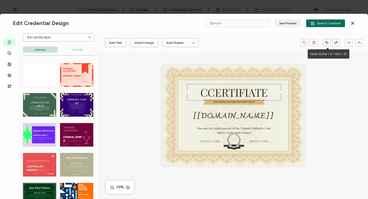
click at [327, 41] on icon "button" at bounding box center [327, 43] width 4 height 4
click at [199, 92] on div "CERTIFICATE" at bounding box center [234, 92] width 94 height 16
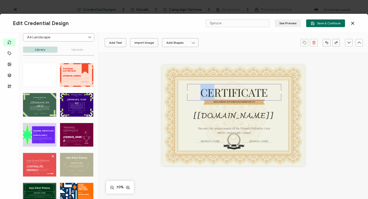
drag, startPoint x: 201, startPoint y: 93, endPoint x: 211, endPoint y: 92, distance: 10.8
click at [211, 92] on pre "CERTIFICATE" at bounding box center [235, 92] width 68 height 14
click at [306, 101] on div "CERTIFICATE THIS CERTIFICATE IS PROUDLY PRESENTED TO The recipient’s full name,…" at bounding box center [233, 121] width 189 height 139
click at [269, 92] on div "CERTIFICATE" at bounding box center [234, 92] width 94 height 16
click at [258, 92] on pre "CERTIFICATE" at bounding box center [235, 92] width 68 height 14
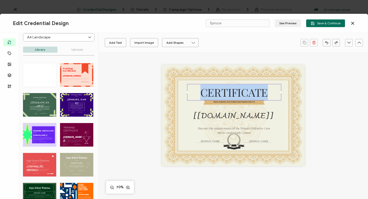
drag, startPoint x: 267, startPoint y: 92, endPoint x: 200, endPoint y: 91, distance: 66.8
click at [201, 91] on pre "CERTIFICATE" at bounding box center [235, 92] width 68 height 14
click at [224, 94] on pre "CERTIFICATE" at bounding box center [235, 92] width 68 height 14
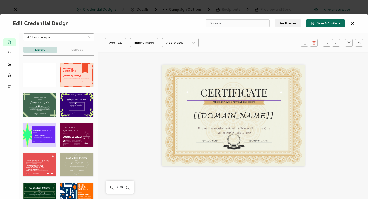
click at [220, 93] on pre "CERTIFICATE" at bounding box center [235, 92] width 68 height 14
click at [207, 92] on pre "CERTIFICATE" at bounding box center [235, 92] width 68 height 14
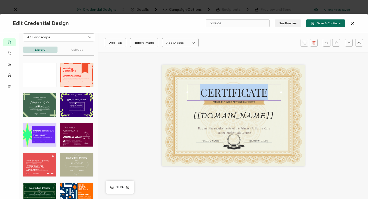
click at [207, 92] on pre "CERTIFICATE" at bounding box center [235, 92] width 68 height 14
click at [279, 113] on div "The recipient’s full name, which will be automatically filled based on the info…" at bounding box center [233, 116] width 99 height 11
click at [167, 42] on icon "button" at bounding box center [166, 42] width 3 height 3
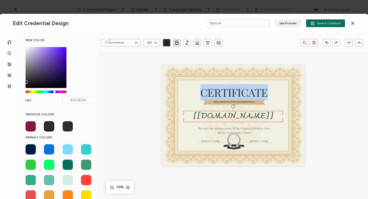
click at [55, 91] on div "Chrome color picker" at bounding box center [54, 92] width 3 height 3
type input "#45268A"
click at [55, 66] on div "Chrome color picker" at bounding box center [46, 67] width 41 height 41
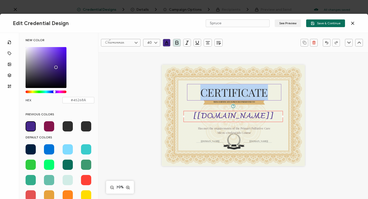
click at [210, 89] on pre "CERTIFICATE" at bounding box center [235, 92] width 68 height 14
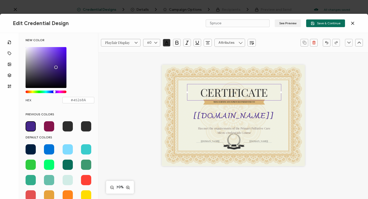
click at [202, 91] on span "CERTIFICATE" at bounding box center [235, 92] width 68 height 14
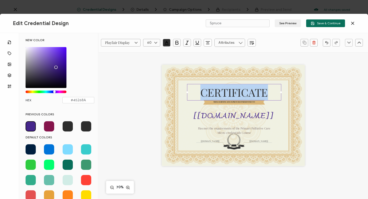
click at [202, 91] on span "CERTIFICATE" at bounding box center [235, 92] width 68 height 14
type input ""Playfair Display""
click at [202, 91] on span "CERTIFICATE" at bounding box center [235, 92] width 68 height 14
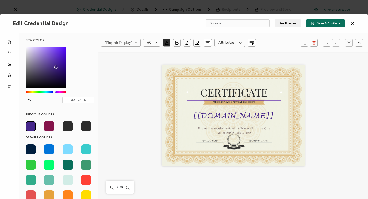
click at [210, 84] on div "CERTIFICATE" at bounding box center [234, 92] width 94 height 16
click at [57, 59] on div "Chrome color picker" at bounding box center [46, 67] width 41 height 41
type input "#5529B6"
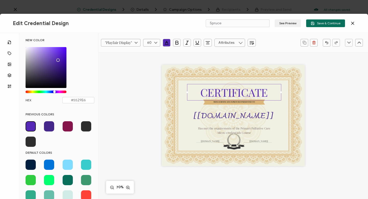
click at [207, 102] on div "CERTIFICATE THIS CERTIFICATE IS PROUDLY PRESENTED TO [recipient.name] Has met t…" at bounding box center [233, 115] width 143 height 101
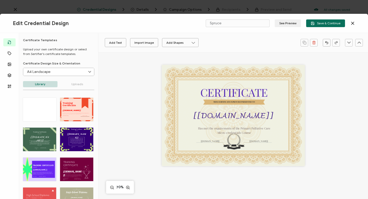
click at [207, 102] on div "CERTIFICATE THIS CERTIFICATE IS PROUDLY PRESENTED TO [recipient.name] Has met t…" at bounding box center [233, 115] width 143 height 101
click at [209, 102] on div "THIS CERTIFICATE IS PROUDLY PRESENTED TO" at bounding box center [233, 102] width 49 height 3
click at [209, 102] on div at bounding box center [210, 102] width 2 height 2
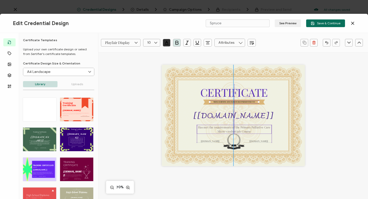
click at [208, 125] on div "Has met the requirements of the Primary Palliative Care Micro-credentials Course" at bounding box center [234, 129] width 75 height 9
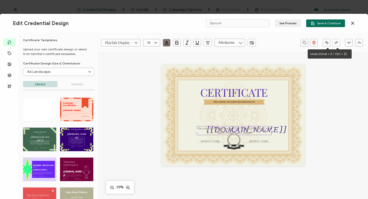
click at [326, 42] on icon "button" at bounding box center [327, 43] width 3 height 2
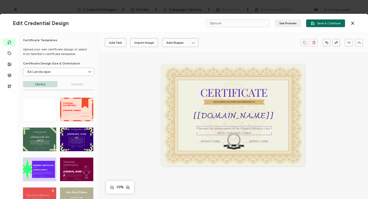
click at [206, 129] on pre "Has met the requirements of the Primary Palliative Care Micro-credentials Course" at bounding box center [234, 131] width 73 height 8
drag, startPoint x: 198, startPoint y: 129, endPoint x: 249, endPoint y: 132, distance: 51.8
click at [249, 132] on pre "Has met the requirements of the Primary Palliative Care Micro-credentials Course" at bounding box center [234, 131] width 73 height 8
click at [220, 130] on div "Has met the requirements of the Primary Palliative Care Micro-credentials Course" at bounding box center [234, 130] width 75 height 9
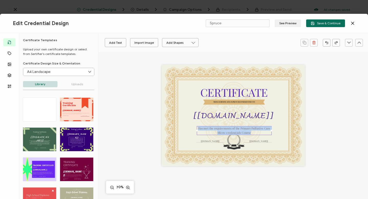
click at [220, 130] on div "Has met the requirements of the Primary Palliative Care Micro-credentials Course" at bounding box center [234, 130] width 75 height 9
click at [203, 128] on pre "Has met the requirements of the Primary Palliative Care Micro-credentials Course" at bounding box center [234, 131] width 73 height 8
drag, startPoint x: 197, startPoint y: 128, endPoint x: 252, endPoint y: 134, distance: 55.0
click at [252, 134] on div "Has met the requirements of the Primary Palliative Care Micro-credentials Course" at bounding box center [234, 130] width 75 height 9
click at [117, 43] on button "Add Text" at bounding box center [115, 42] width 21 height 9
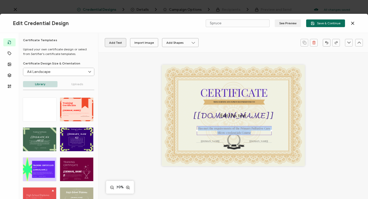
click at [117, 43] on button "Add Text" at bounding box center [115, 42] width 21 height 9
click at [326, 41] on icon "button" at bounding box center [327, 43] width 4 height 4
click at [305, 126] on div "CERTIFICATE THIS CERTIFICATE IS PROUDLY PRESENTED TO [recipient.name] Has met t…" at bounding box center [233, 121] width 189 height 139
click at [279, 136] on div "CERTIFICATE THIS CERTIFICATE IS PROUDLY PRESENTED TO [recipient.name] Has met t…" at bounding box center [233, 115] width 143 height 101
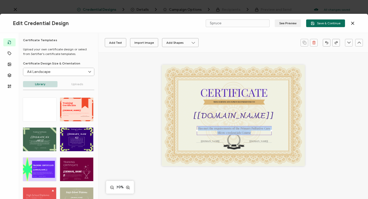
click at [254, 159] on div "CERTIFICATE THIS CERTIFICATE IS PROUDLY PRESENTED TO [recipient.name] Has met t…" at bounding box center [233, 115] width 143 height 101
click at [222, 127] on pre "Has met the requirements of the Primary Palliative Care Micro-credentials Course" at bounding box center [234, 131] width 73 height 8
drag, startPoint x: 213, startPoint y: 134, endPoint x: 213, endPoint y: 130, distance: 3.6
click at [213, 130] on div "Has met the requirements of the Primary Palliative Care Micro-credentials Course" at bounding box center [234, 130] width 75 height 9
click at [211, 131] on div "Has met the requirements of the Primary Palliative Care Micro-credentials Course" at bounding box center [234, 130] width 75 height 9
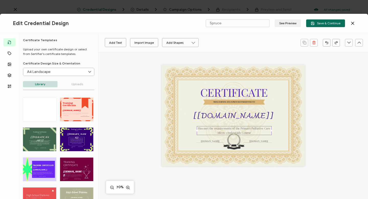
click at [218, 135] on div "Has met the requirements of the Primary Palliative Care Micro-credentials Course" at bounding box center [234, 130] width 75 height 9
click at [225, 138] on div "CERTIFICATE THIS CERTIFICATE IS PROUDLY PRESENTED TO [recipient.name] Has met t…" at bounding box center [233, 115] width 143 height 101
drag, startPoint x: 243, startPoint y: 132, endPoint x: 243, endPoint y: 130, distance: 2.9
click at [243, 130] on pre "Has met the requirements of the Primary Palliative Care Micro-credentials Course" at bounding box center [234, 131] width 73 height 8
click at [259, 125] on div "CERTIFICATE THIS CERTIFICATE IS PROUDLY PRESENTED TO [recipient.name] Has met t…" at bounding box center [233, 115] width 143 height 101
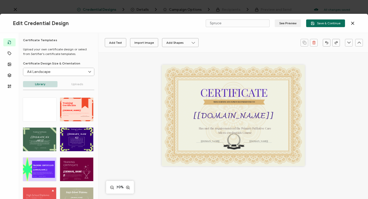
drag, startPoint x: 270, startPoint y: 128, endPoint x: 273, endPoint y: 128, distance: 2.8
click at [273, 128] on div "CERTIFICATE THIS CERTIFICATE IS PROUDLY PRESENTED TO [recipient.name] Has met t…" at bounding box center [233, 115] width 143 height 101
drag, startPoint x: 241, startPoint y: 132, endPoint x: 241, endPoint y: 129, distance: 3.6
click at [241, 129] on pre "Has met the requirements of the Primary Palliative Care Micro-credentials Course" at bounding box center [235, 131] width 73 height 8
click at [200, 128] on pre "Has met the requirements of the Primary Palliative Care Micro-credentials Course" at bounding box center [235, 131] width 73 height 8
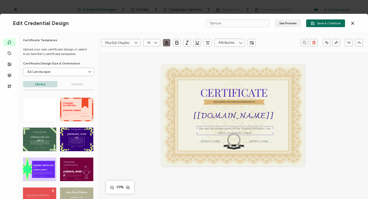
drag, startPoint x: 198, startPoint y: 128, endPoint x: 264, endPoint y: 134, distance: 66.0
click at [264, 134] on div "Has met the requirements of the Primary Palliative Care Micro-credentials Course" at bounding box center [235, 130] width 76 height 9
click at [177, 43] on icon "button" at bounding box center [176, 42] width 5 height 5
click at [142, 99] on div "CERTIFICATE THIS CERTIFICATE IS PROUDLY PRESENTED TO [recipient.name] Has met t…" at bounding box center [233, 121] width 189 height 139
click at [279, 139] on div "CERTIFICATE THIS CERTIFICATE IS PROUDLY PRESENTED TO [recipient.name] Has met t…" at bounding box center [233, 115] width 143 height 101
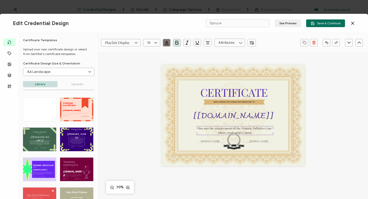
click at [203, 166] on div "CERTIFICATE THIS CERTIFICATE IS PROUDLY PRESENTED TO [recipient.name] Has met t…" at bounding box center [233, 121] width 189 height 139
click at [156, 131] on div "CERTIFICATE THIS CERTIFICATE IS PROUDLY PRESENTED TO [recipient.name] Has met t…" at bounding box center [233, 121] width 189 height 139
click at [239, 43] on icon at bounding box center [241, 43] width 6 height 8
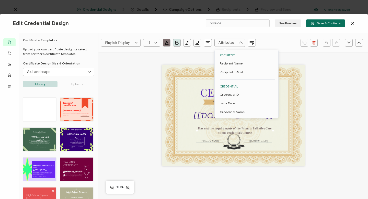
click at [239, 43] on icon at bounding box center [241, 43] width 6 height 8
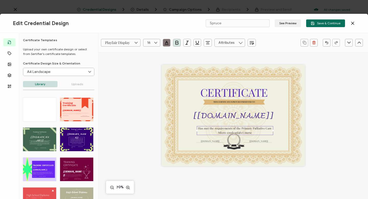
click at [331, 114] on div "Playfair Display Alright Sans Amita Archivo Black Arial Arimo Blinker Caveat Ch…" at bounding box center [233, 151] width 270 height 198
click at [251, 159] on div "CERTIFICATE THIS CERTIFICATE IS PROUDLY PRESENTED TO [recipient.name] Has met t…" at bounding box center [233, 115] width 143 height 101
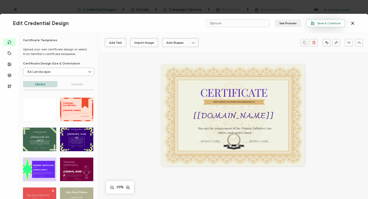
click at [314, 24] on icon "button" at bounding box center [313, 23] width 3 height 3
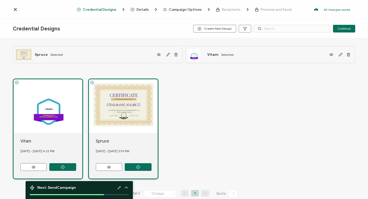
scroll to position [9, 0]
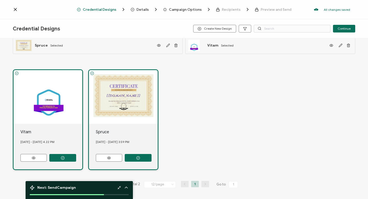
click at [94, 10] on span "Credential Designs" at bounding box center [100, 10] width 34 height 4
click at [93, 10] on span "Credential Designs" at bounding box center [100, 10] width 34 height 4
click at [15, 9] on icon at bounding box center [15, 9] width 5 height 5
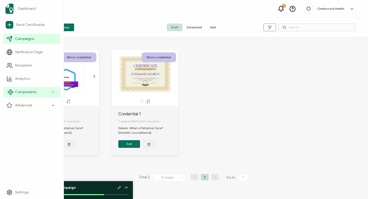
click at [53, 91] on icon at bounding box center [52, 92] width 3 height 6
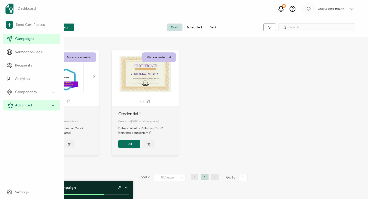
click at [54, 105] on icon at bounding box center [52, 106] width 3 height 6
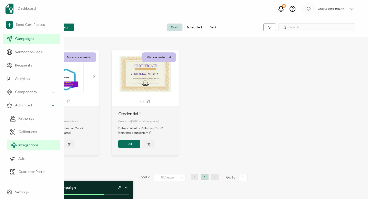
click at [28, 146] on span "Integrations" at bounding box center [28, 145] width 20 height 5
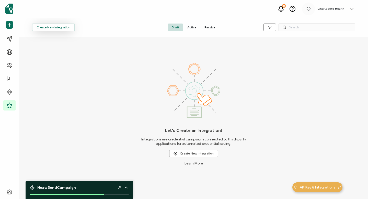
click at [59, 28] on button "Create New Integration" at bounding box center [53, 28] width 43 height 8
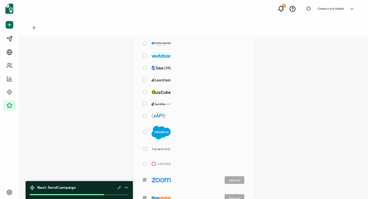
scroll to position [108, 0]
click at [162, 147] on img "checkbox-group" at bounding box center [161, 148] width 19 height 3
click at [147, 147] on input "checkbox-group" at bounding box center [147, 147] width 0 height 0
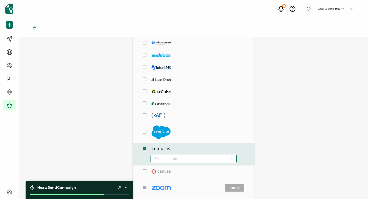
click at [173, 157] on input "checkbox-group" at bounding box center [194, 159] width 86 height 8
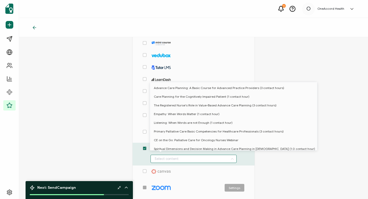
click at [96, 153] on div "Create New Integration Choose Integration Type Settings Settings Settings Setti…" at bounding box center [193, 118] width 349 height 162
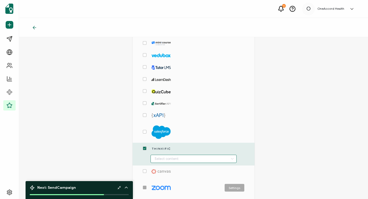
click at [158, 158] on input "checkbox-group" at bounding box center [194, 159] width 86 height 8
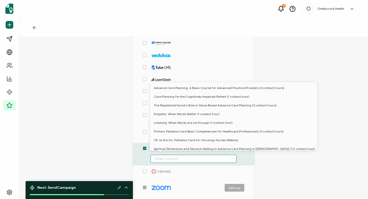
click at [107, 158] on div "Create New Integration Choose Integration Type Settings Settings Settings Setti…" at bounding box center [193, 118] width 349 height 162
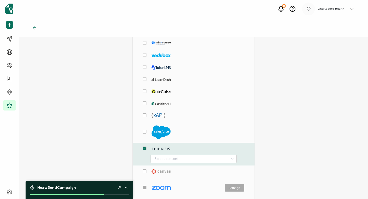
click at [144, 147] on span "checkbox-group" at bounding box center [145, 149] width 4 height 4
click at [147, 147] on input "checkbox-group" at bounding box center [147, 147] width 0 height 0
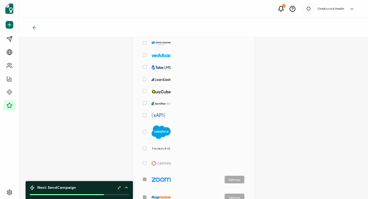
click at [157, 148] on img "checkbox-group" at bounding box center [161, 148] width 19 height 3
click at [147, 147] on input "checkbox-group" at bounding box center [147, 147] width 0 height 0
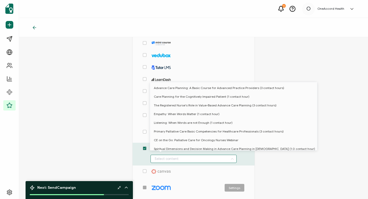
click at [157, 157] on input "checkbox-group" at bounding box center [194, 159] width 86 height 8
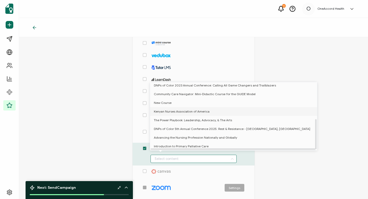
scroll to position [83, 0]
click at [179, 144] on span "Introduction to Primary Palliative Care" at bounding box center [181, 146] width 55 height 9
type input "Introduction to Primary Palliative Care"
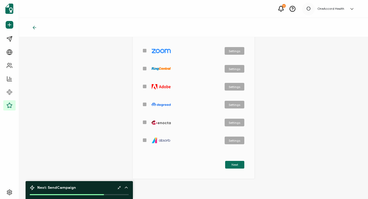
scroll to position [259, 0]
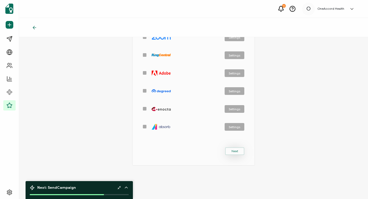
click at [235, 150] on span "Next" at bounding box center [235, 151] width 7 height 3
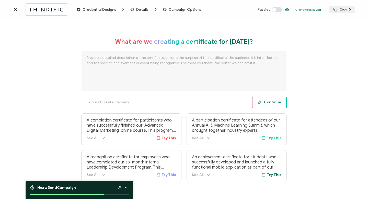
click at [264, 102] on span "Continue" at bounding box center [270, 103] width 24 height 4
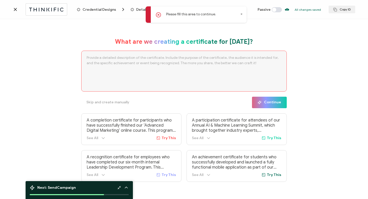
click at [194, 13] on p "Please fill this area to continue." at bounding box center [191, 14] width 50 height 5
click at [158, 15] on icon at bounding box center [158, 14] width 5 height 5
click at [108, 103] on span "Skip and create manually" at bounding box center [107, 103] width 43 height 4
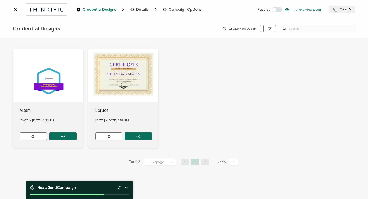
click at [56, 91] on div ".uuid-096204d9-ca43-4101-a4c3-07b3f2f44b7a{}.uuid-3bdfa571-5bbe-4c9f-b3f4-196cc…" at bounding box center [48, 76] width 70 height 54
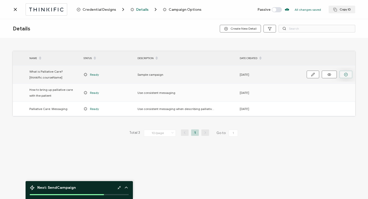
click at [346, 74] on icon "button" at bounding box center [346, 75] width 4 height 4
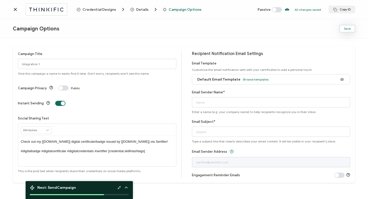
click at [348, 27] on span "Save" at bounding box center [347, 28] width 7 height 3
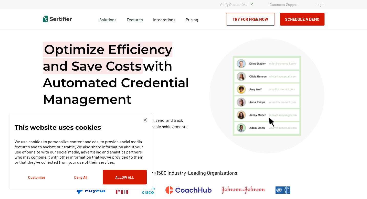
click at [319, 5] on link "Login" at bounding box center [319, 4] width 9 height 4
